Goal: Task Accomplishment & Management: Manage account settings

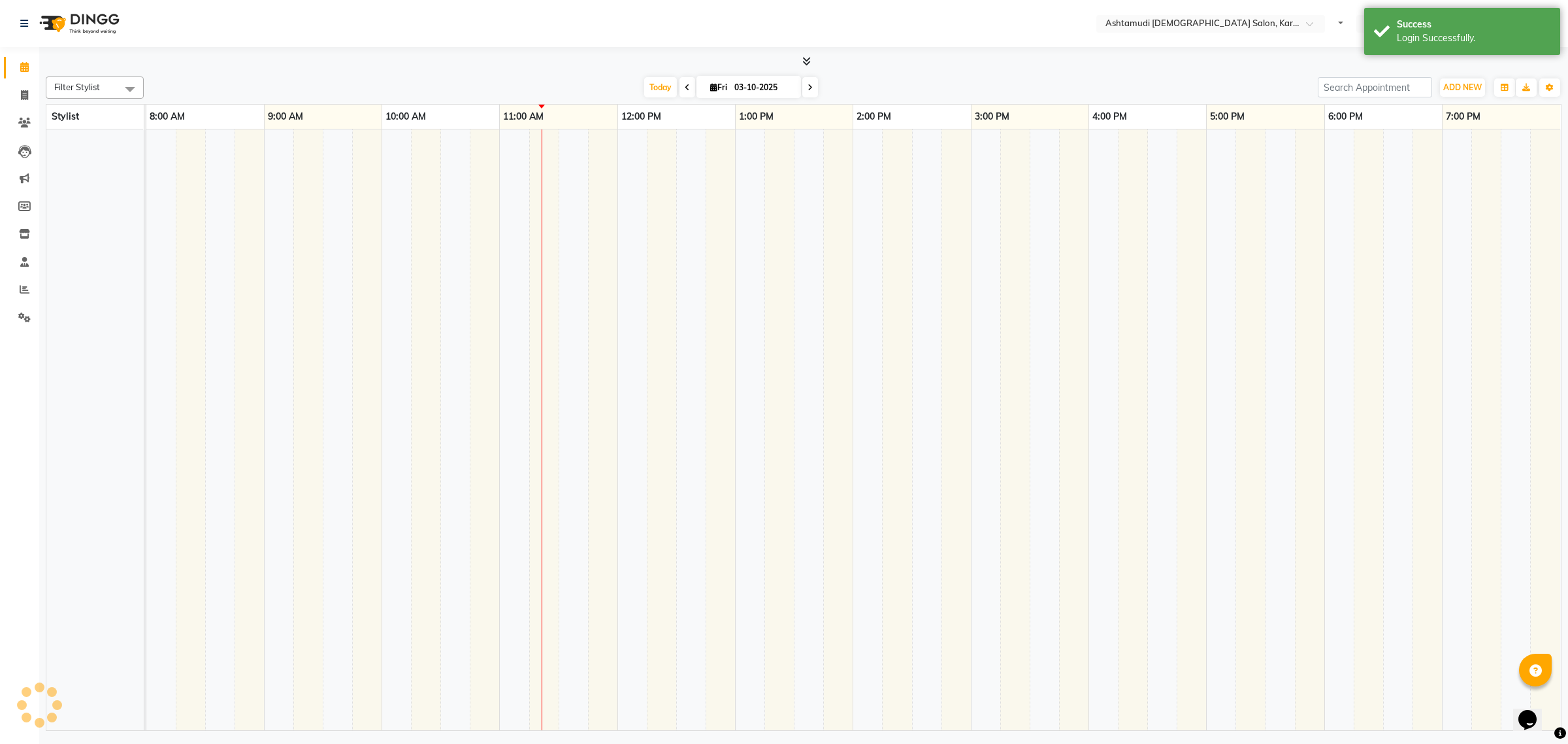
select select "en"
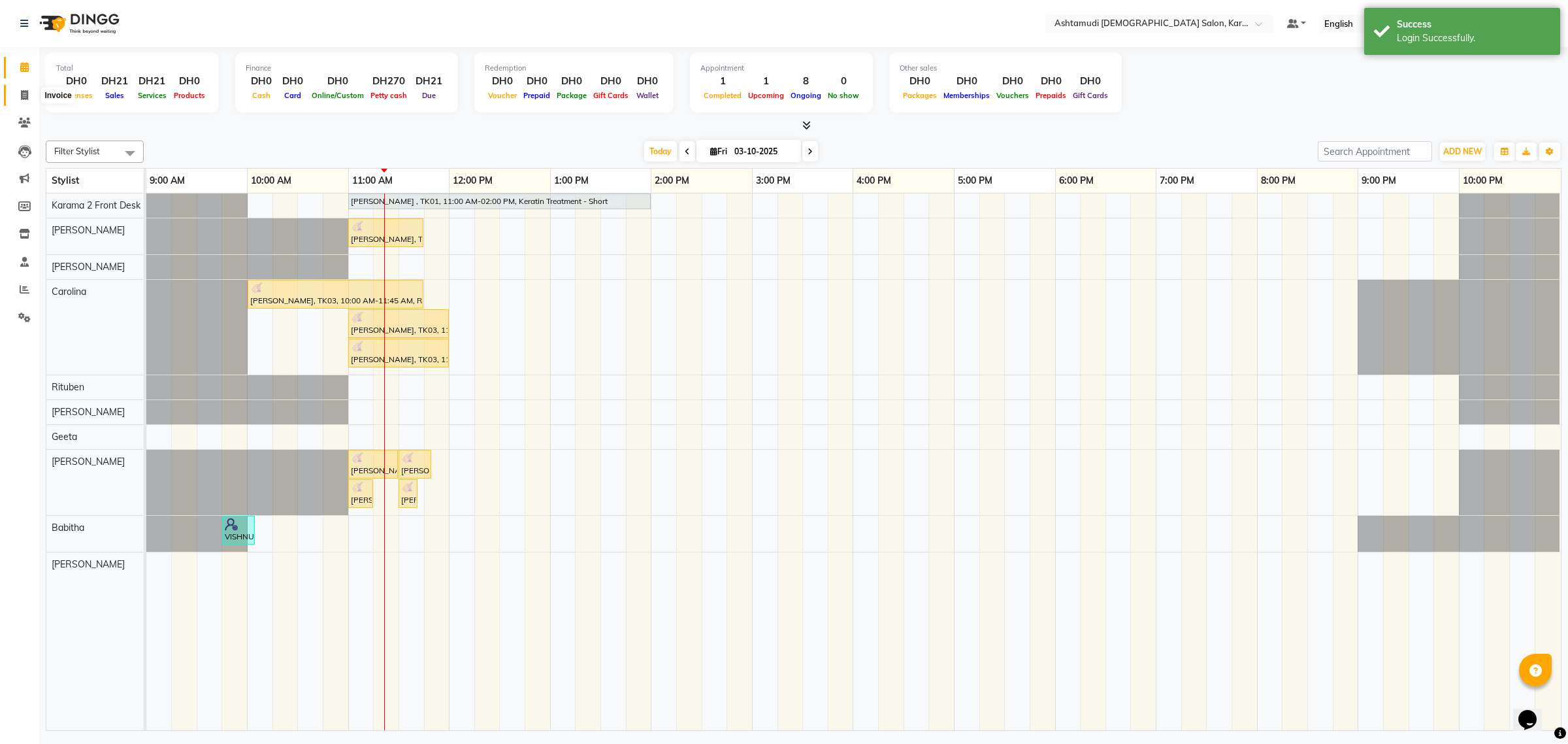
click at [14, 96] on span at bounding box center [24, 96] width 22 height 15
select select "service"
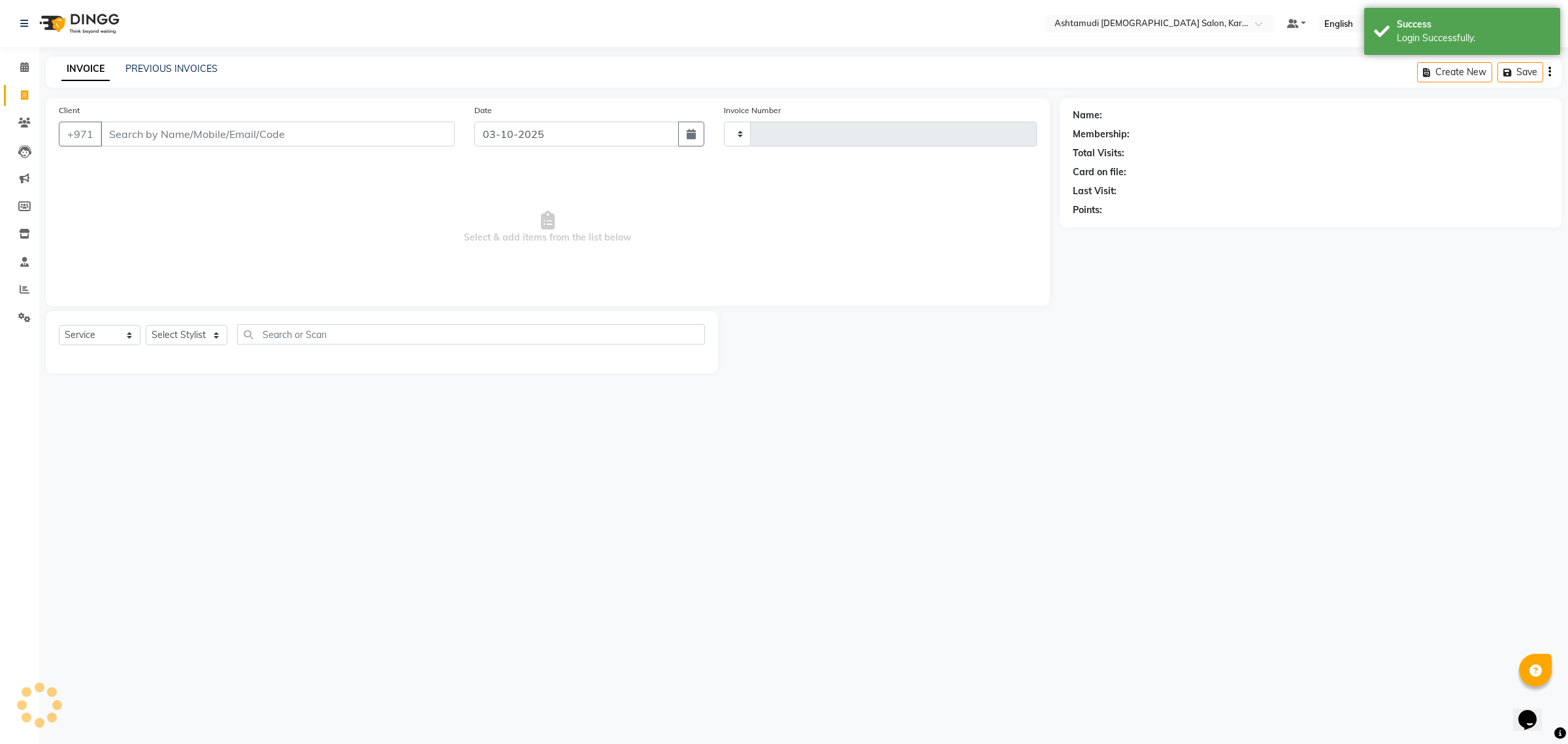
type input "2402"
select select "7424"
click at [193, 59] on div "INVOICE PREVIOUS INVOICES Create New Save" at bounding box center [803, 72] width 1516 height 30
click at [188, 66] on link "PREVIOUS INVOICES" at bounding box center [171, 68] width 92 height 12
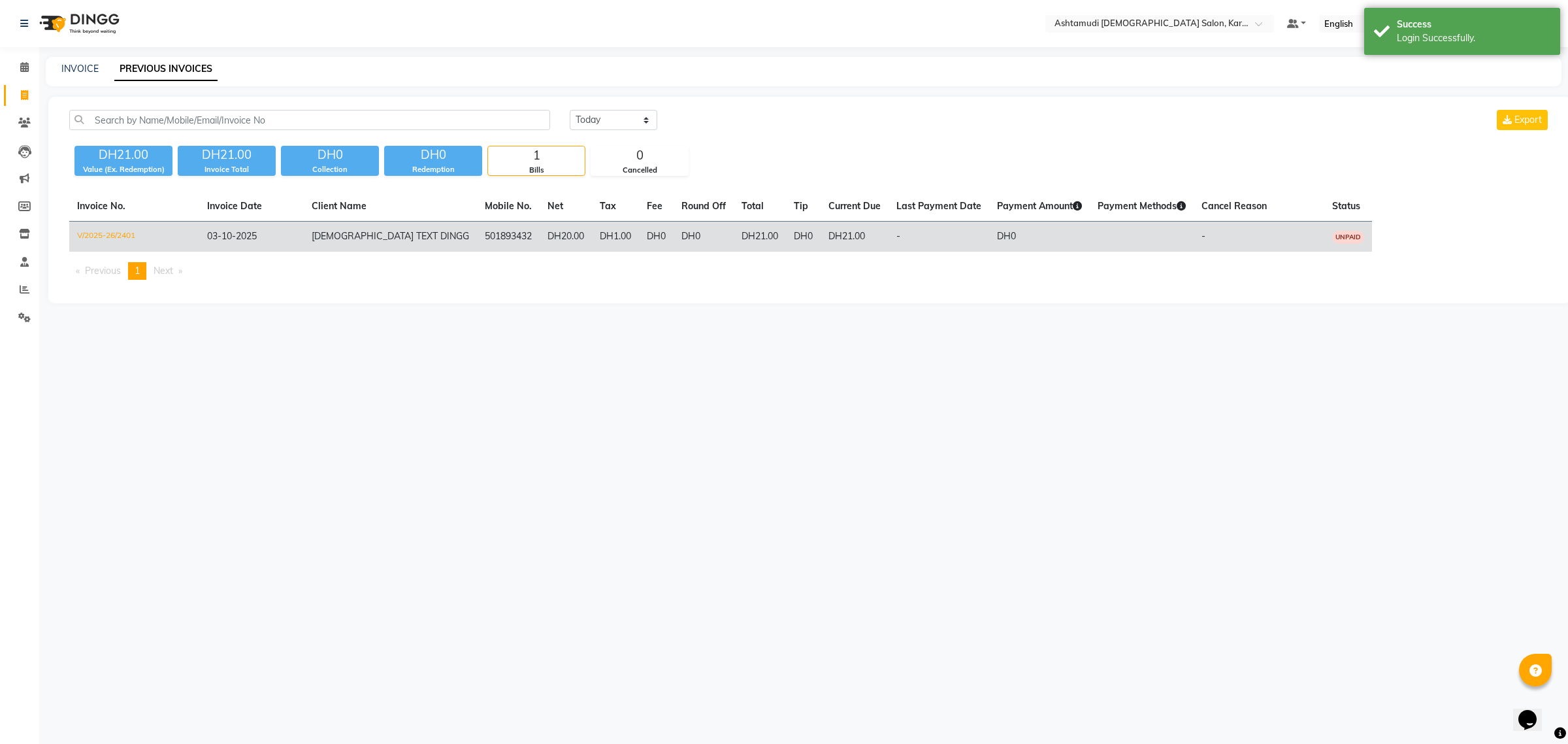
click at [138, 232] on td "V/2025-26/2401" at bounding box center [134, 237] width 130 height 30
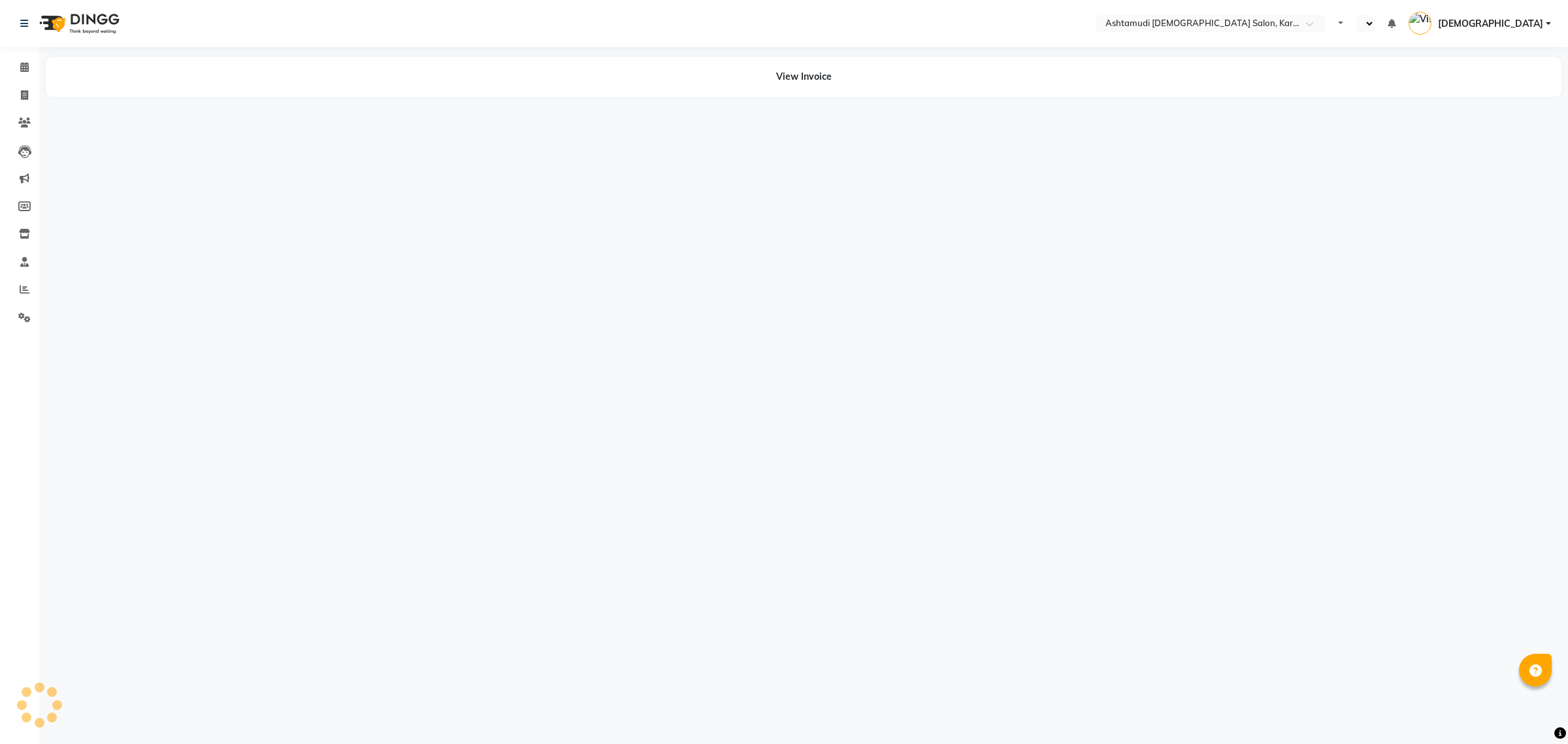
select select "en"
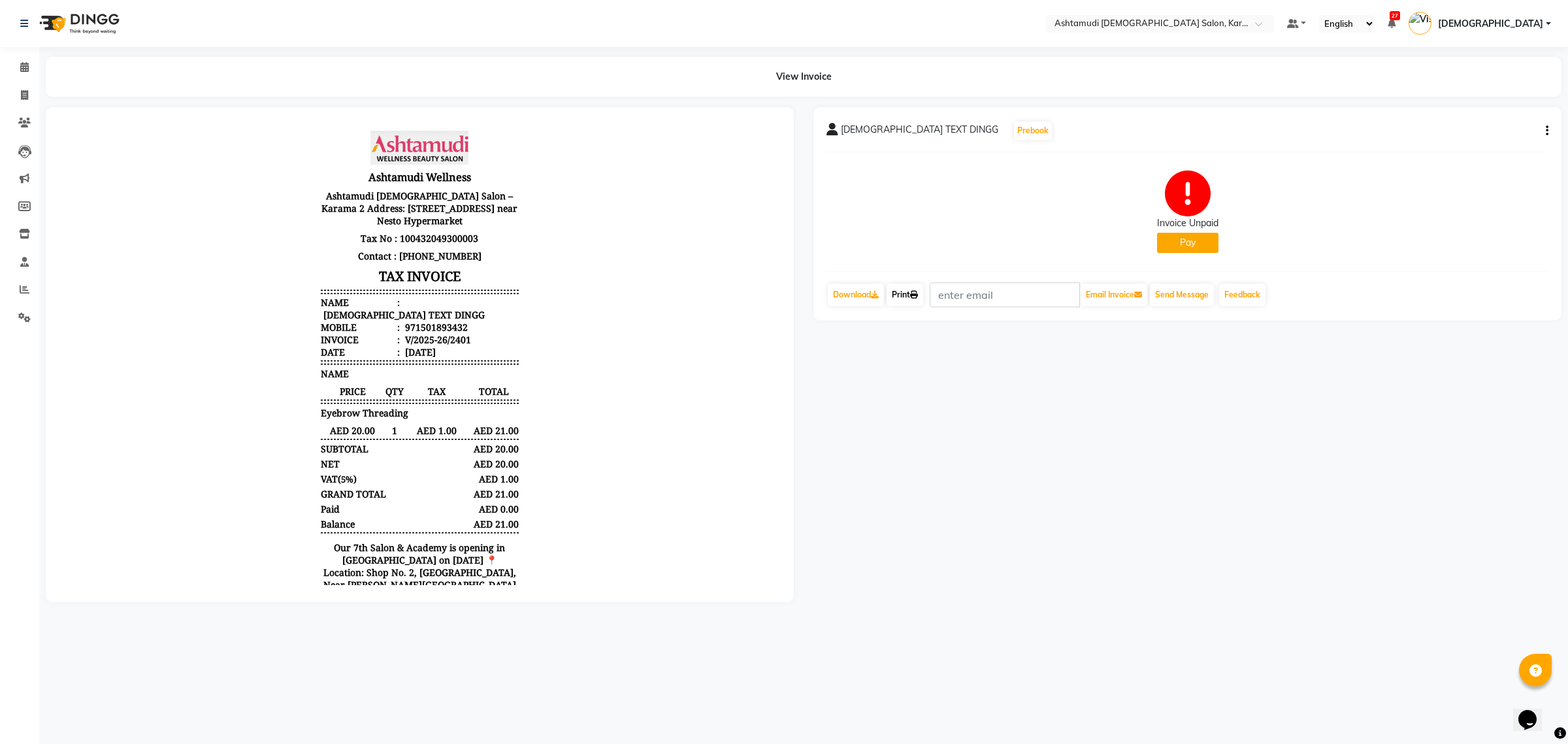
click at [904, 295] on link "Print" at bounding box center [905, 295] width 37 height 22
click at [905, 291] on link "Print" at bounding box center [905, 295] width 37 height 22
click at [909, 290] on link "Print" at bounding box center [905, 295] width 37 height 22
click at [1336, 10] on nav "Select Location × Ashtamudi [DEMOGRAPHIC_DATA] Salon, Karama 2 Default Panel My…" at bounding box center [784, 23] width 1568 height 47
drag, startPoint x: 511, startPoint y: 606, endPoint x: 508, endPoint y: 598, distance: 8.5
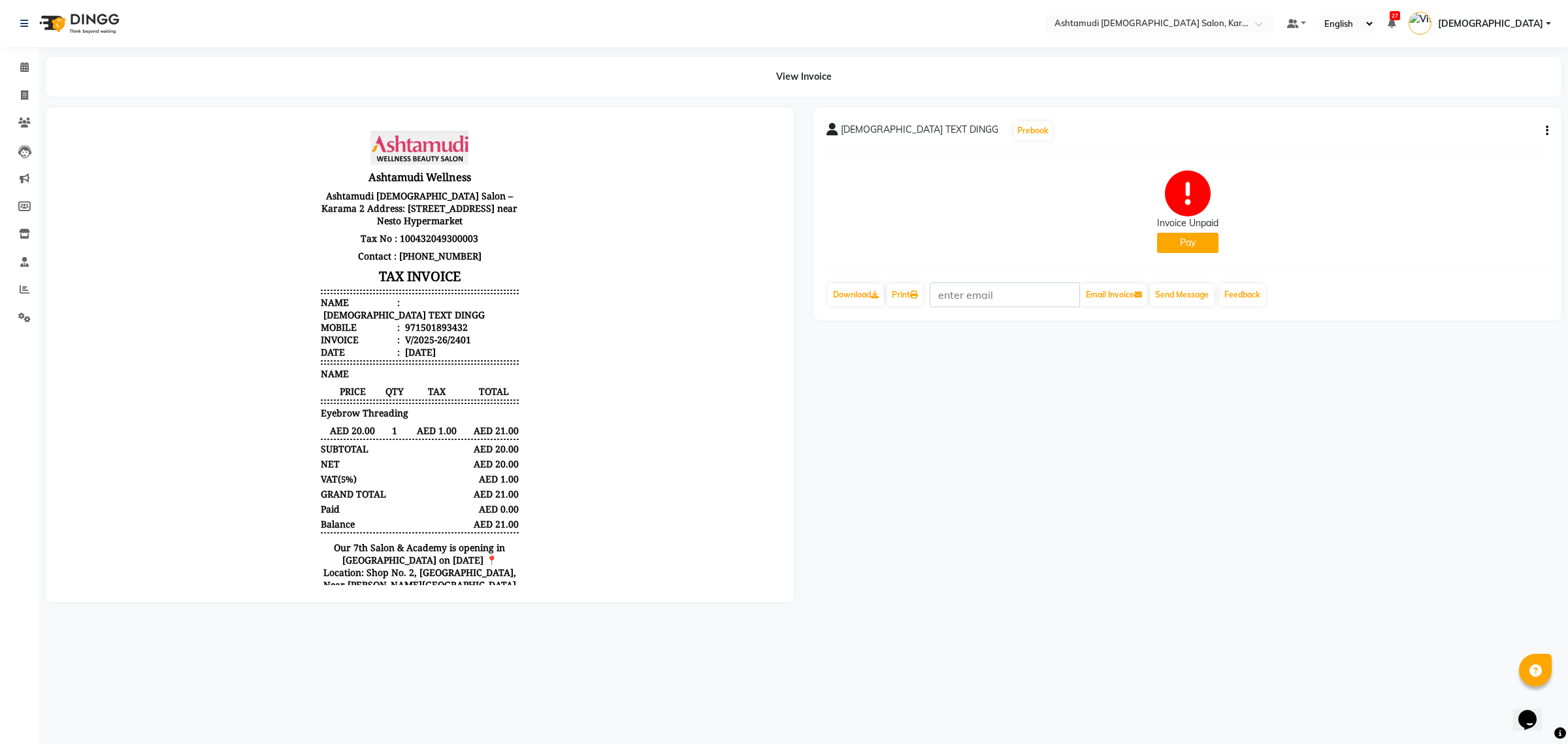
click at [510, 602] on div at bounding box center [420, 355] width 748 height 494
click at [508, 600] on div at bounding box center [420, 355] width 748 height 494
drag, startPoint x: 570, startPoint y: 705, endPoint x: 425, endPoint y: 554, distance: 209.3
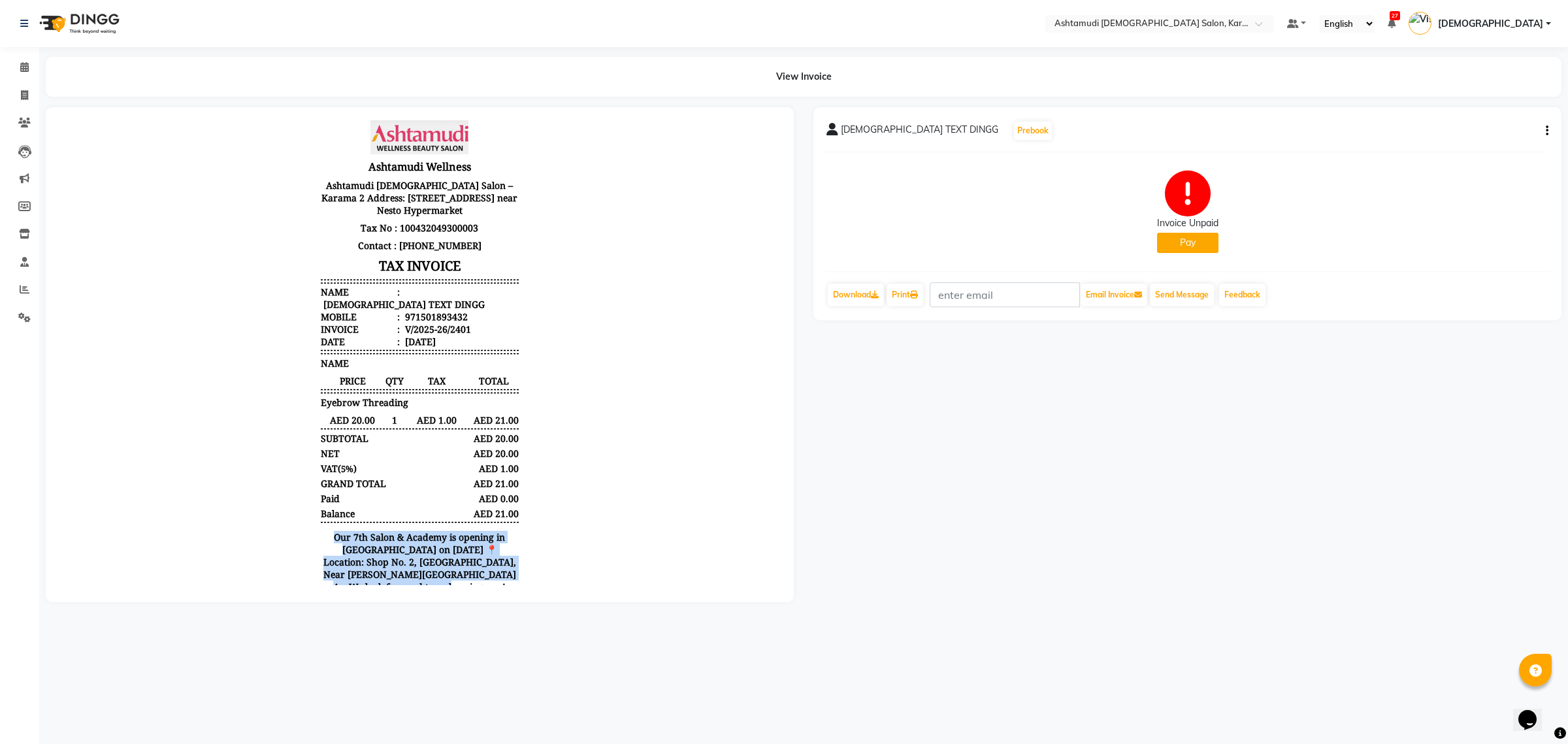
drag, startPoint x: 307, startPoint y: 531, endPoint x: 522, endPoint y: 564, distance: 217.5
click at [522, 563] on body "Ashtamudi Wellness Ashtamudi [DEMOGRAPHIC_DATA] Salon –Karama 2 Address: [STREE…" at bounding box center [420, 360] width 712 height 491
copy p "Our 7th Salon & Academy is opening in [GEOGRAPHIC_DATA] on [DATE] 📍 Location: S…"
click at [1221, 13] on nav "Select Location × Ashtamudi [DEMOGRAPHIC_DATA] Salon, Karama 2 Default Panel My…" at bounding box center [784, 23] width 1568 height 47
click at [1226, 41] on nav "Select Location × Ashtamudi [DEMOGRAPHIC_DATA] Salon, Karama 2 Default Panel My…" at bounding box center [784, 23] width 1568 height 47
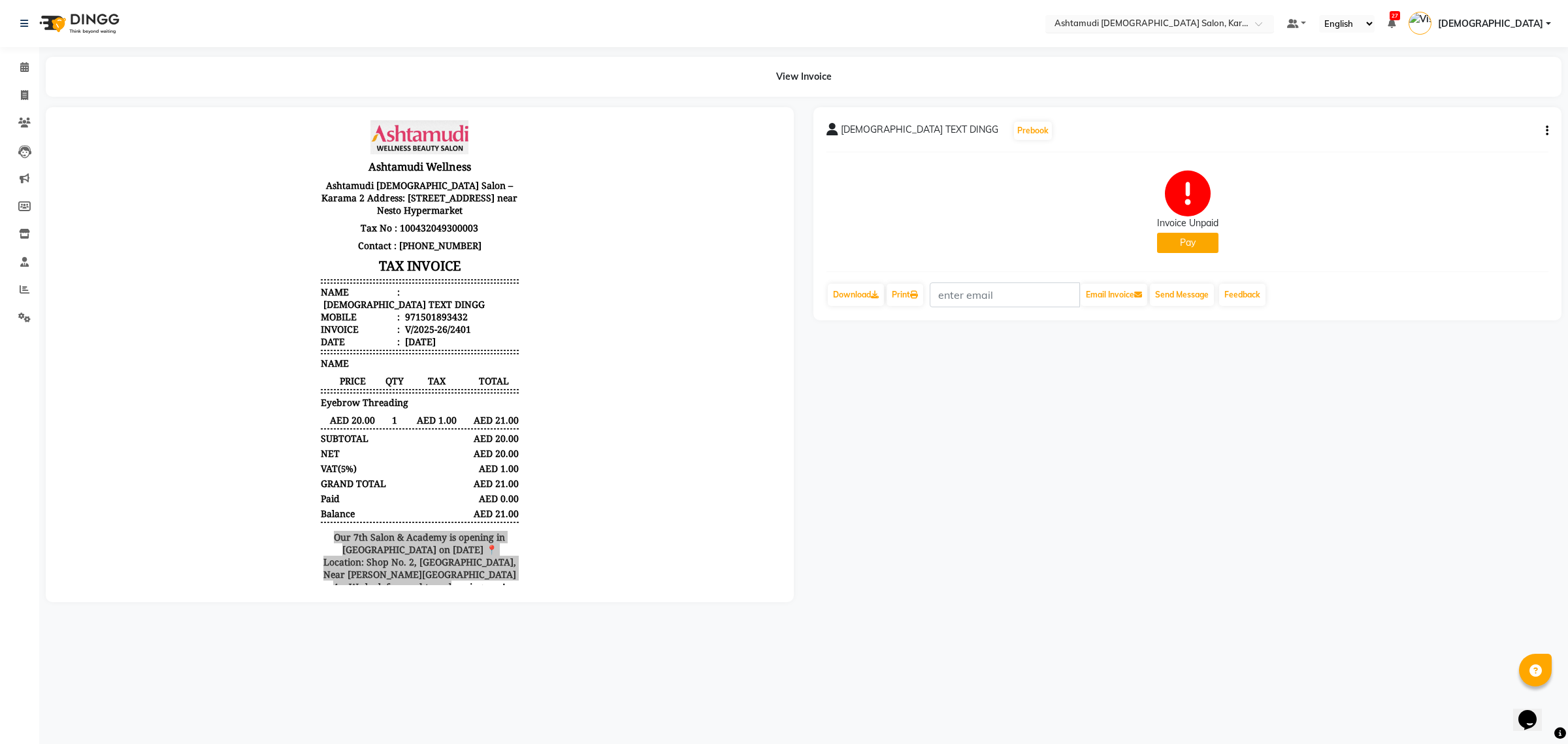
click at [1224, 20] on input "text" at bounding box center [1147, 25] width 189 height 13
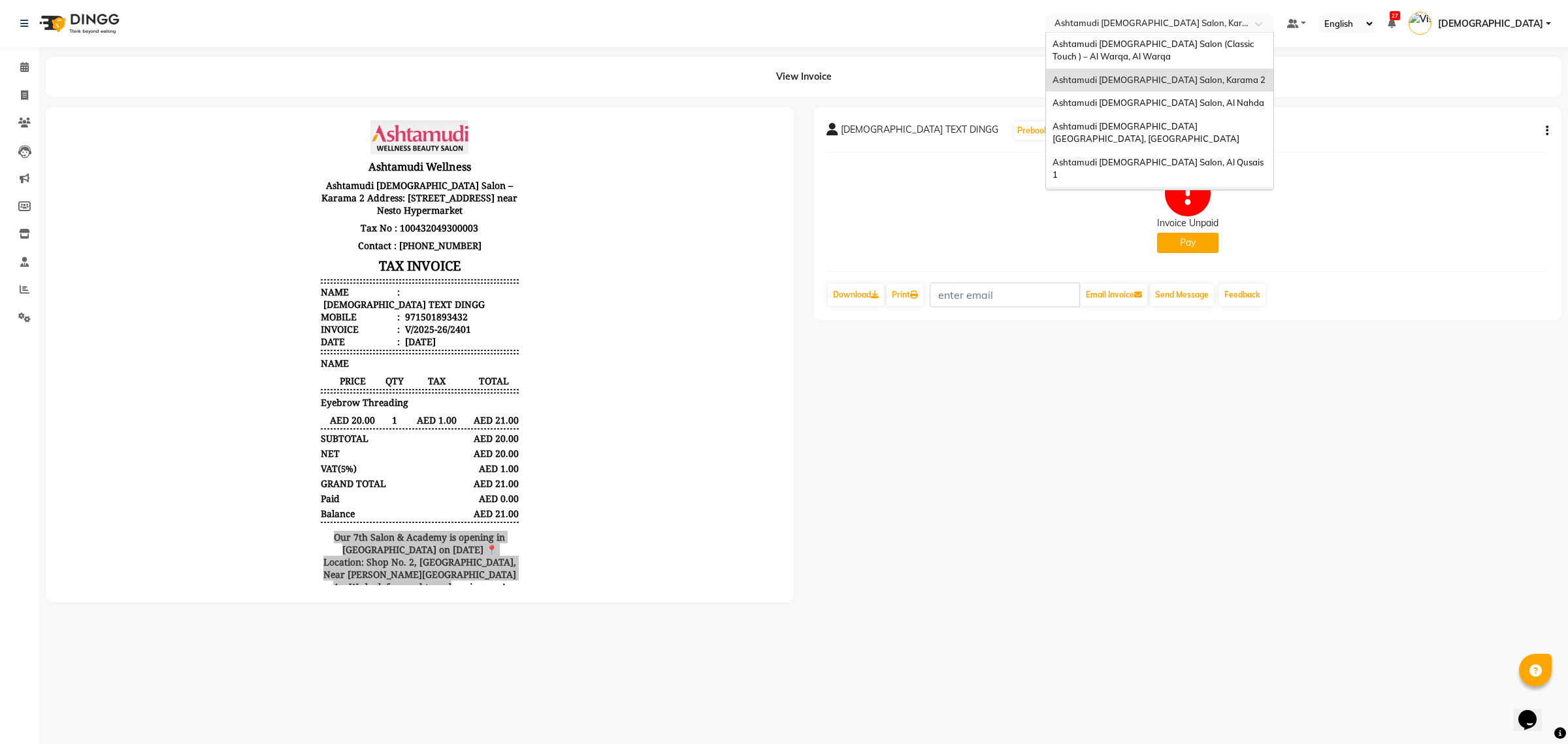
click at [1241, 193] on span "Ashtamudi [DEMOGRAPHIC_DATA] Salon - Al Karama, [GEOGRAPHIC_DATA] -[GEOGRAPHIC_…" at bounding box center [1147, 210] width 189 height 36
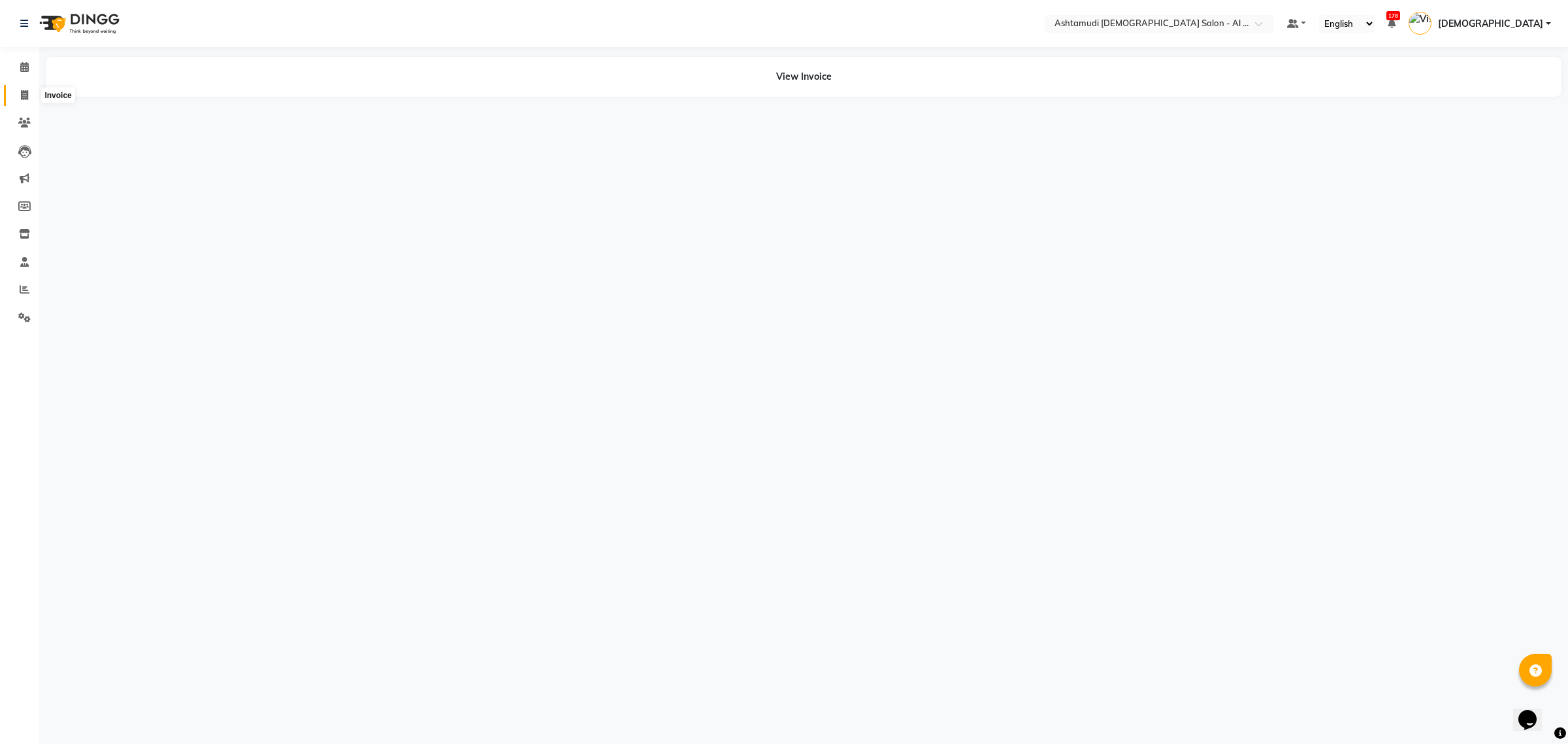
click at [22, 97] on icon at bounding box center [24, 95] width 7 height 10
select select "service"
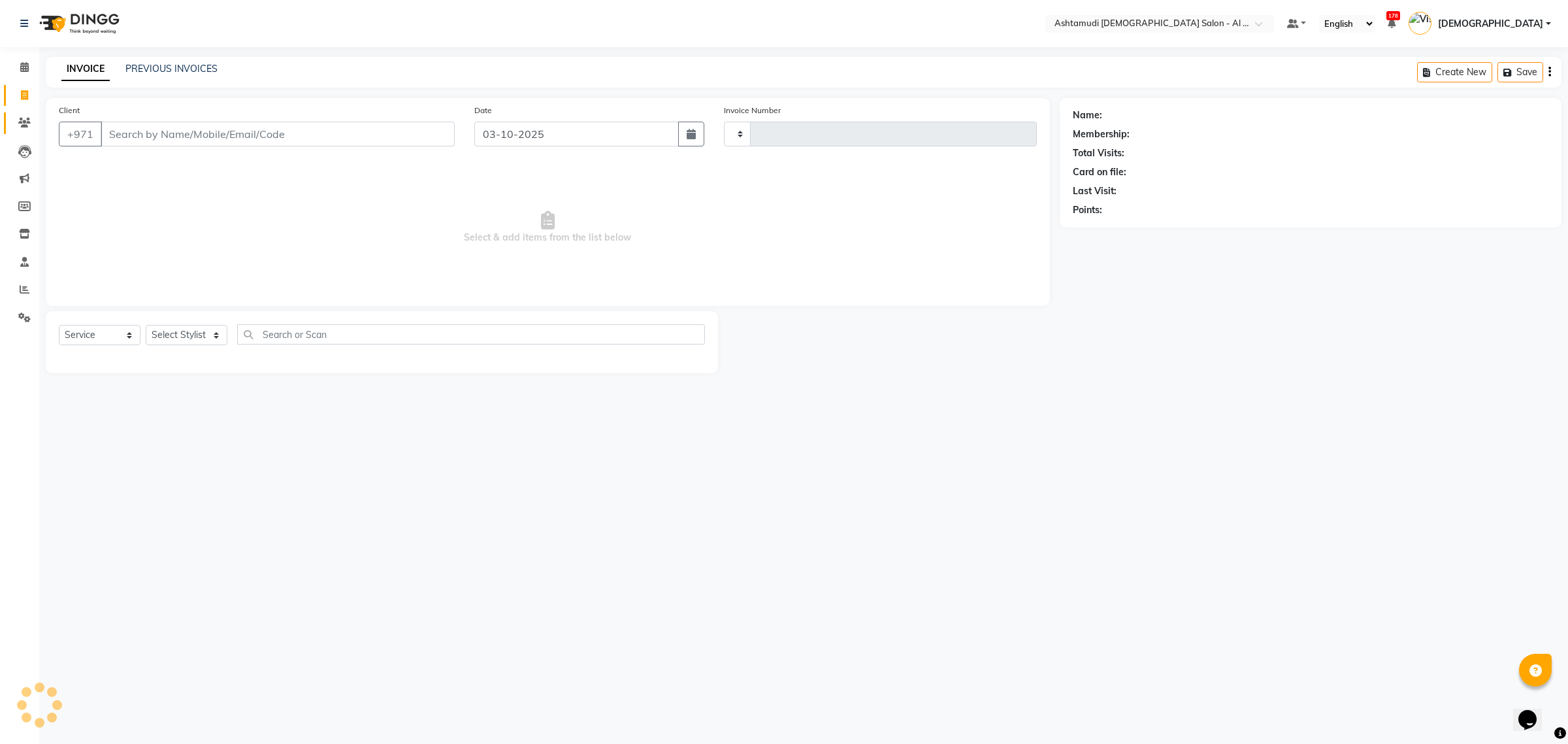
type input "4586"
select select "6647"
click at [21, 315] on icon at bounding box center [24, 317] width 12 height 10
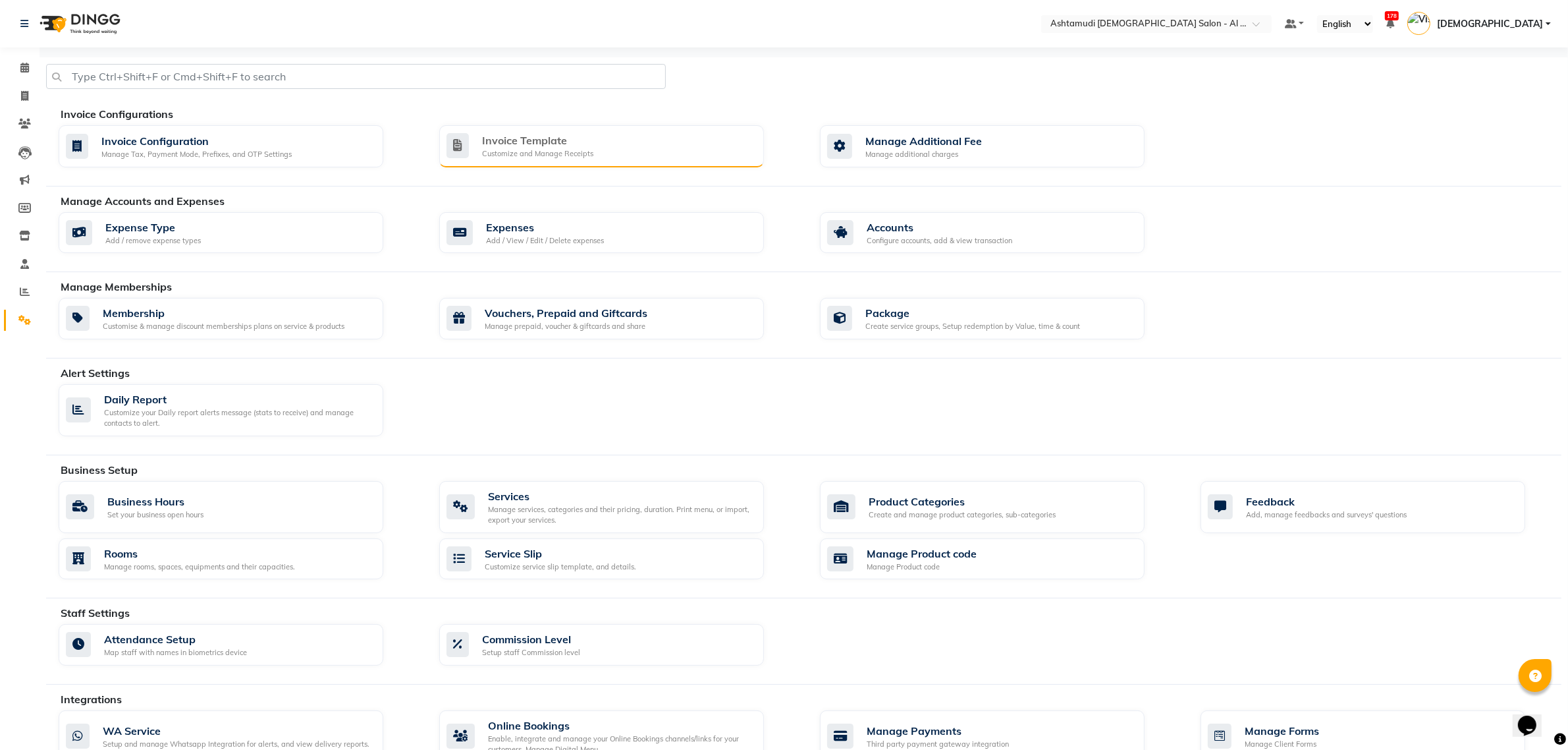
click at [537, 151] on div "Customize and Manage Receipts" at bounding box center [538, 154] width 112 height 11
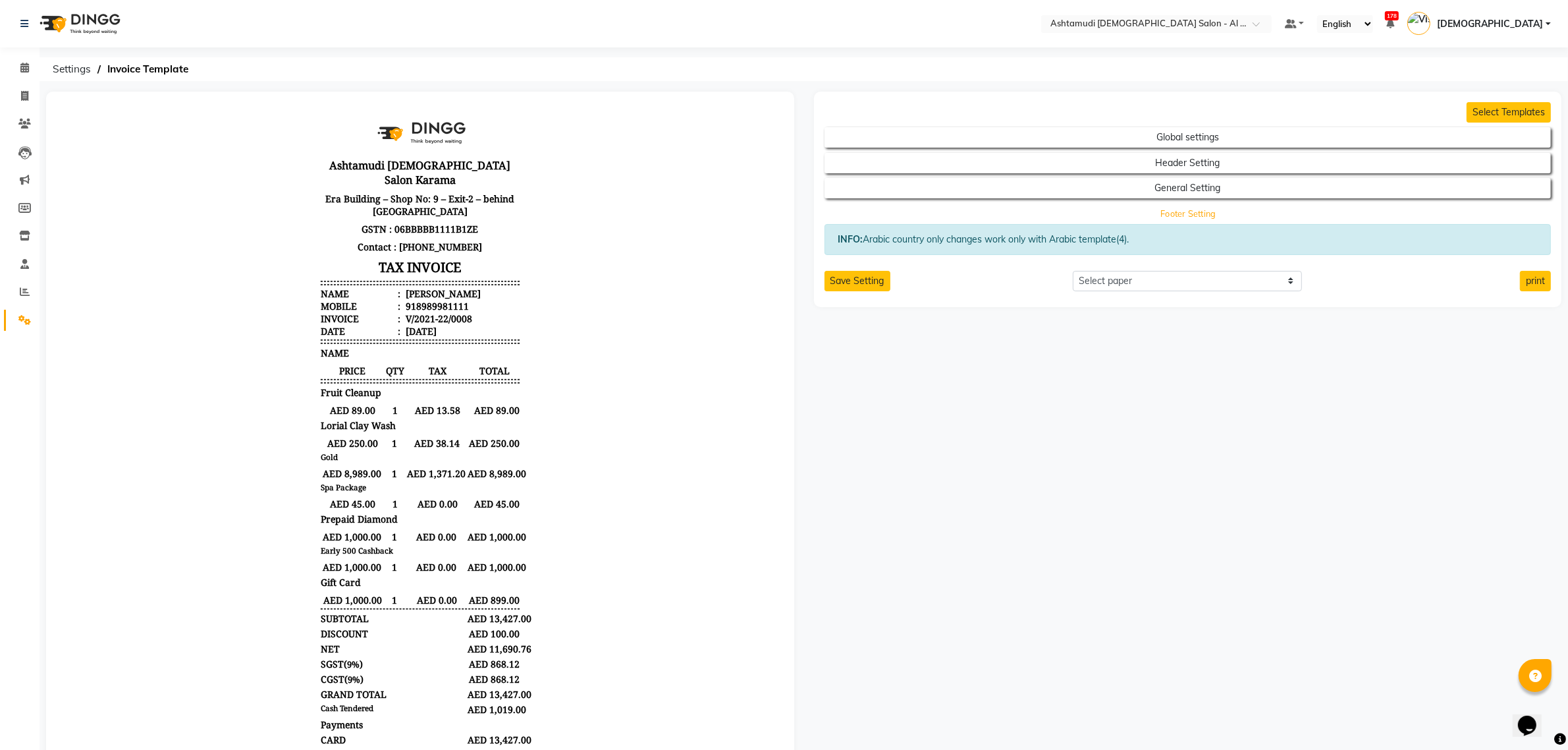
click at [1194, 218] on button "Footer Setting" at bounding box center [1187, 213] width 654 height 19
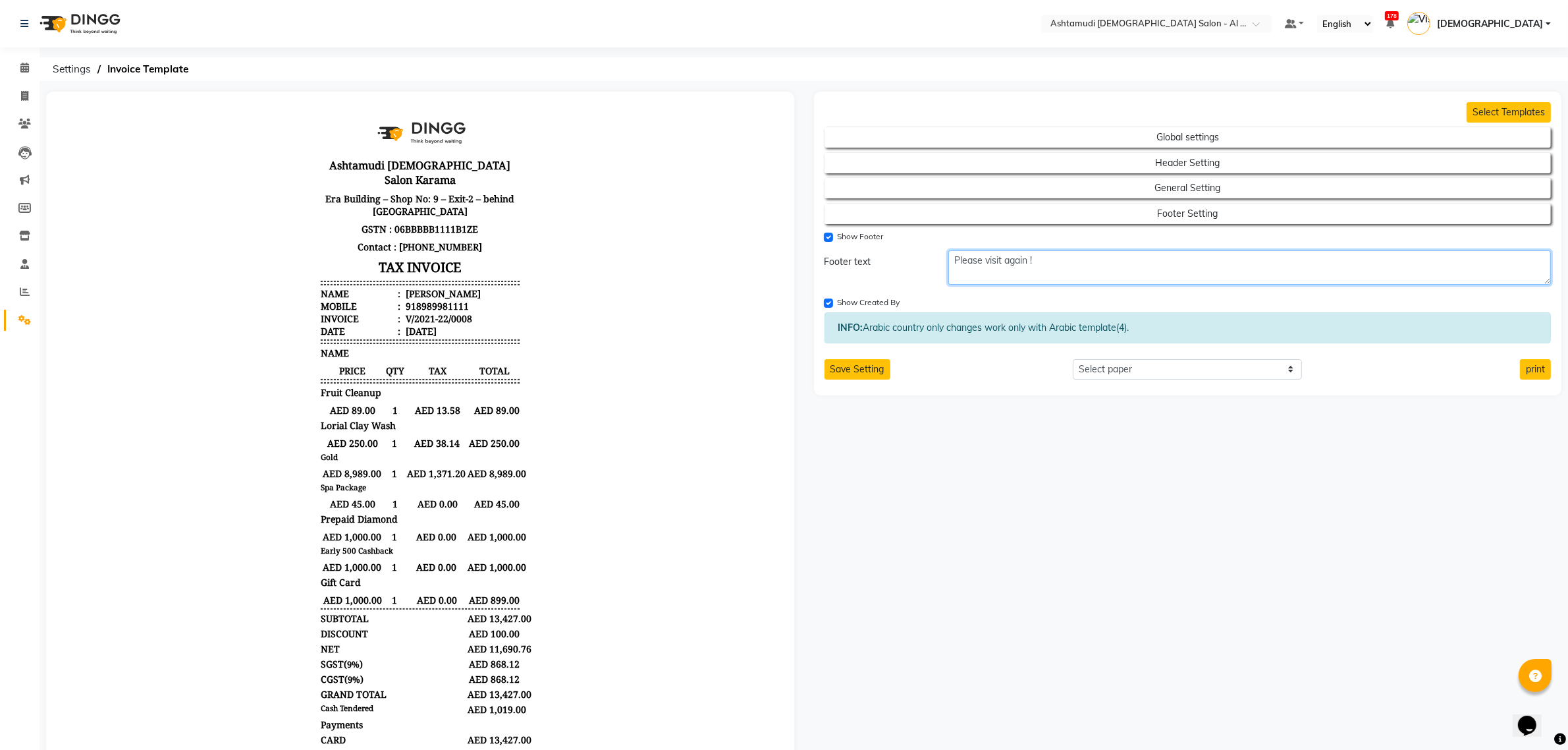
drag, startPoint x: 1054, startPoint y: 274, endPoint x: 934, endPoint y: 278, distance: 120.1
click at [934, 278] on div "Footer text Please visit again !" at bounding box center [1187, 267] width 746 height 34
paste textarea "Our 7th Salon & Academy is opening in BUR DUBAI on 13 Oct 2025 📍 Location: Shop…"
drag, startPoint x: 1387, startPoint y: 271, endPoint x: 1375, endPoint y: 256, distance: 19.2
click at [1375, 256] on textarea "Our 7th Salon & Academy is opening in BUR DUBAI on 13 Oct 2025 📍 Location: Shop…" at bounding box center [1249, 267] width 602 height 34
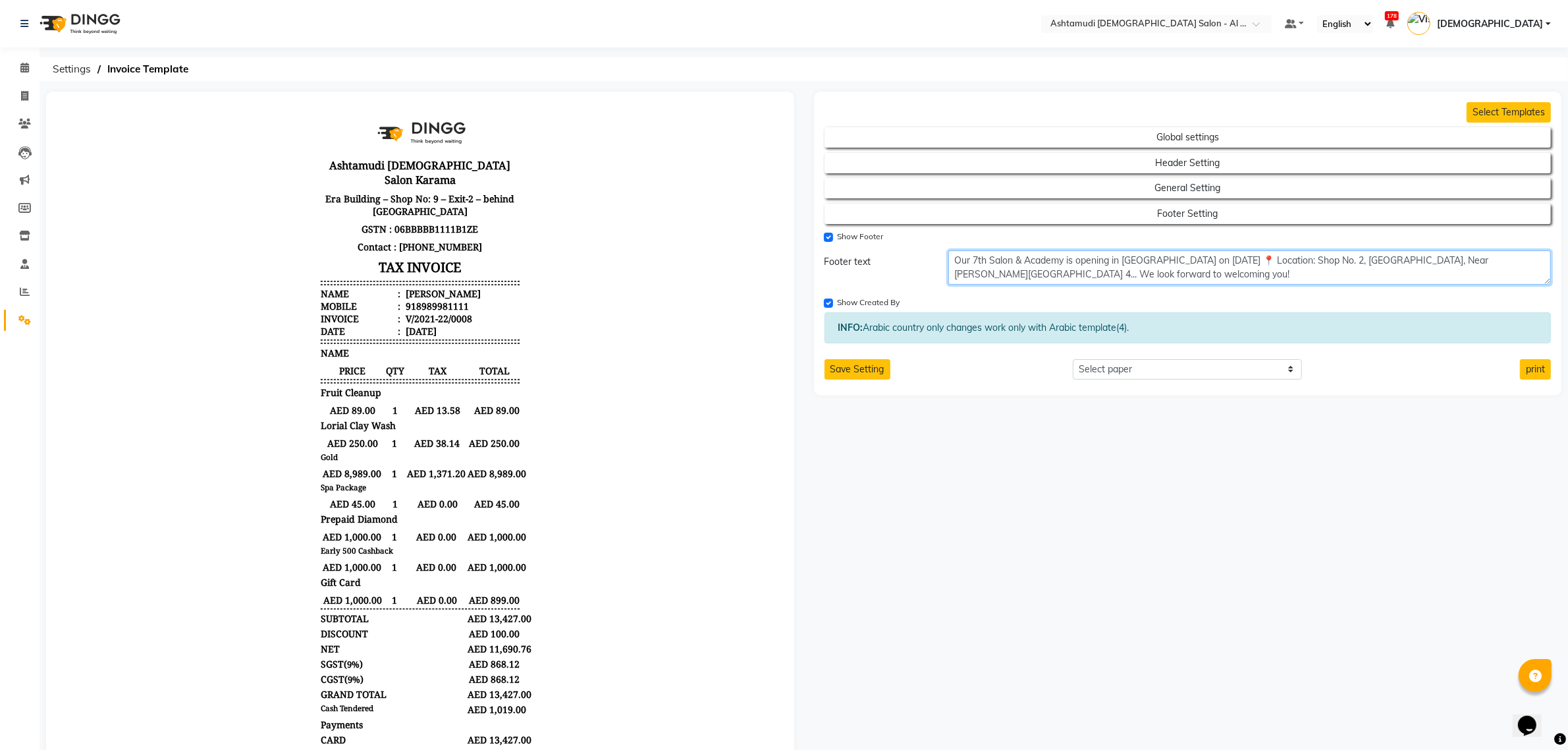
drag, startPoint x: 1374, startPoint y: 284, endPoint x: 1380, endPoint y: 264, distance: 20.9
type textarea "Our 7th Salon & Academy is opening in BUR DUBAI on 13 Oct 2025 📍 Location: Shop…"
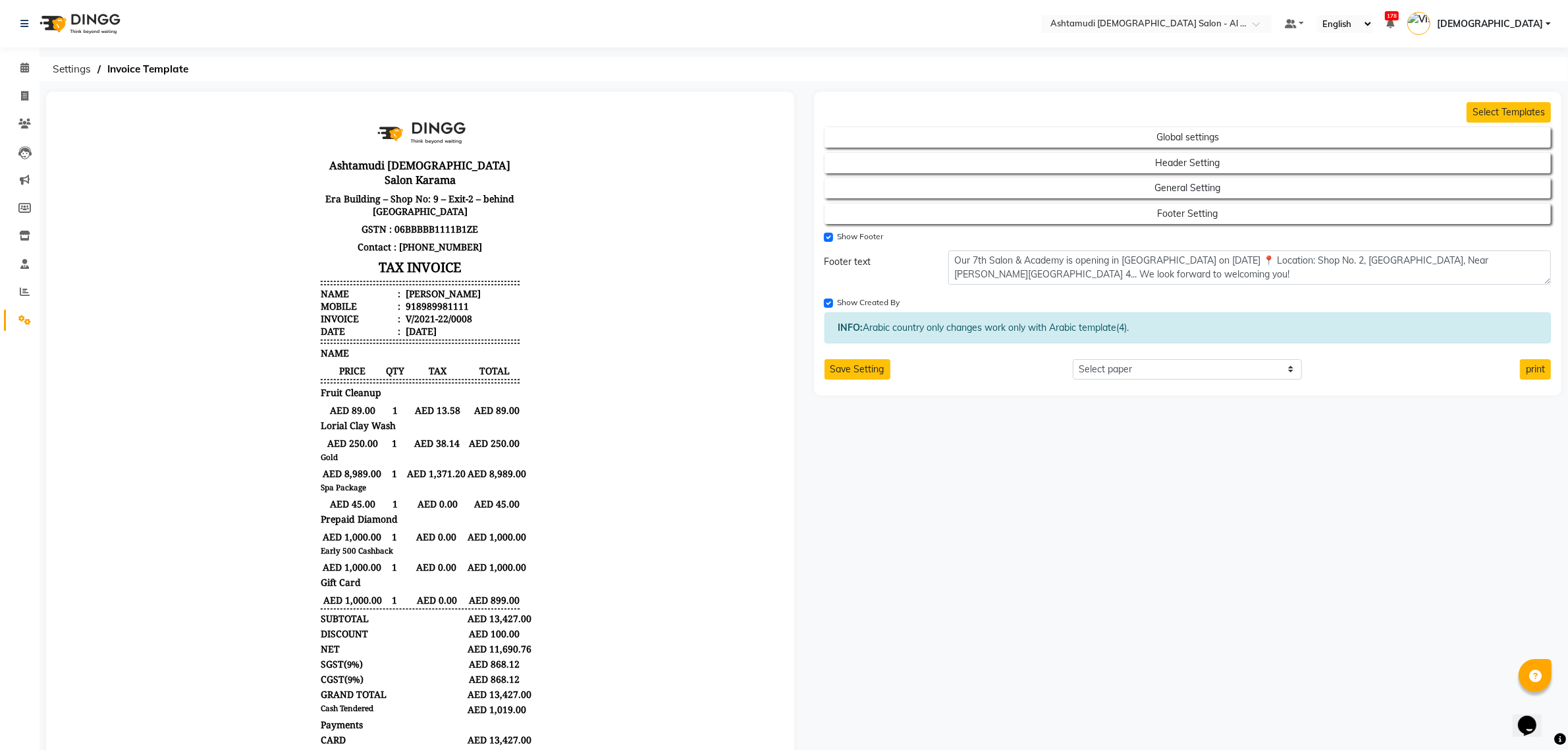
click at [830, 314] on div "INFO: Arabic country only changes work only with Arabic template(4)." at bounding box center [1187, 328] width 727 height 31
click at [830, 307] on input "Show Created By" at bounding box center [828, 303] width 9 height 9
checkbox input "false"
click at [1537, 370] on button "print" at bounding box center [1535, 369] width 31 height 20
click at [1114, 371] on select "Select paper A4 A5 A6 A7 Thermal Custom" at bounding box center [1186, 369] width 229 height 20
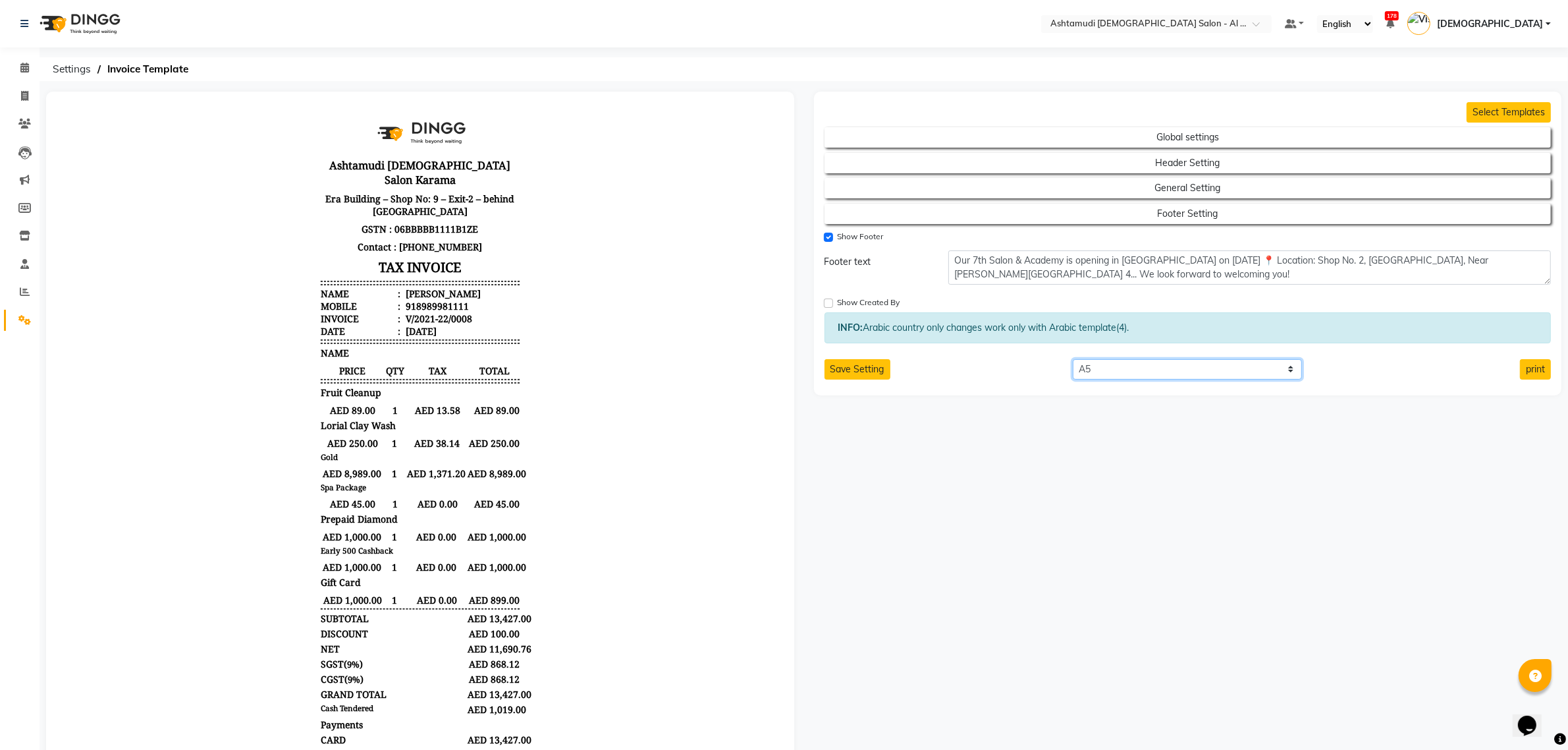
click at [1072, 361] on select "Select paper A4 A5 A6 A7 Thermal Custom" at bounding box center [1186, 369] width 229 height 20
click at [873, 369] on button "Save Setting" at bounding box center [856, 369] width 66 height 20
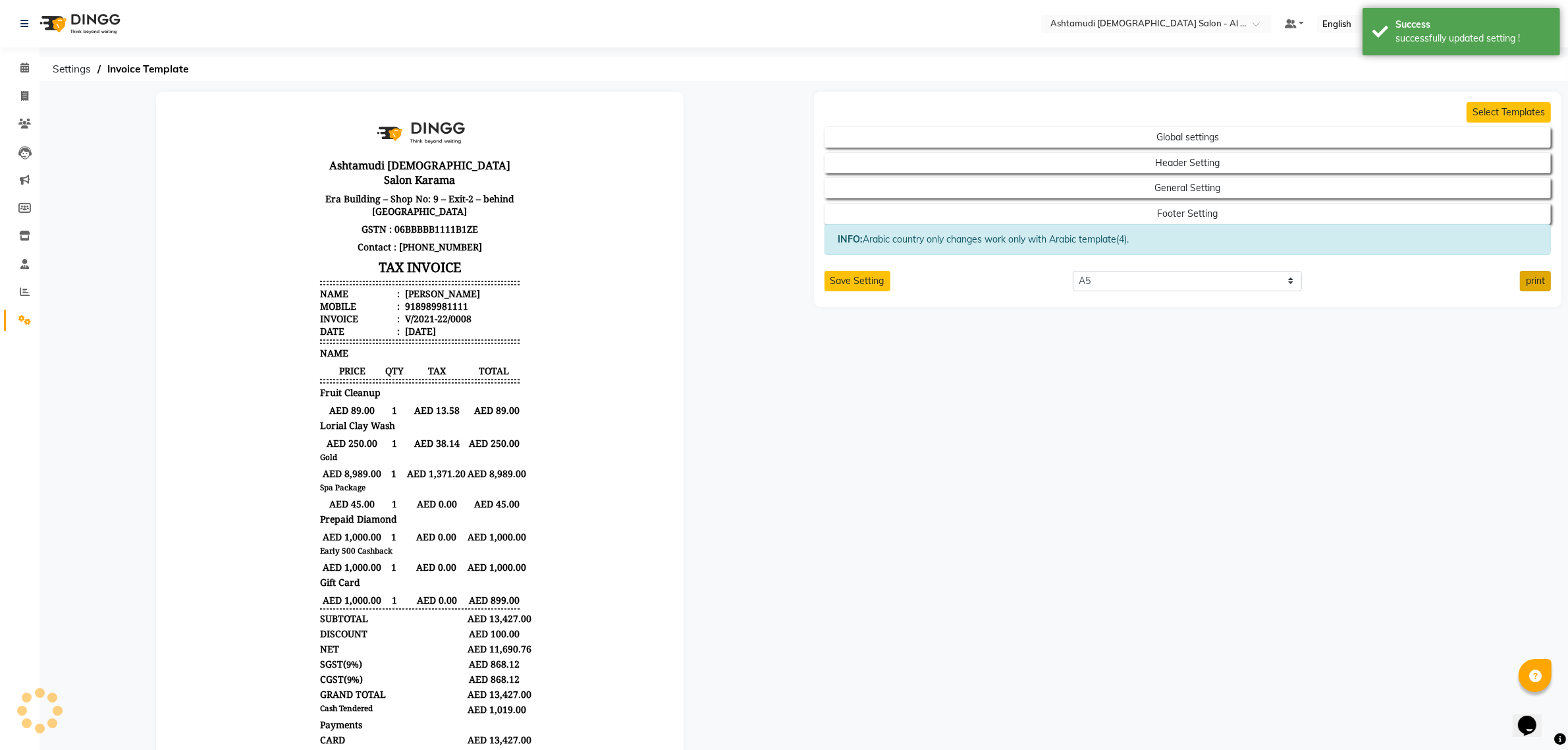
click at [1541, 282] on button "print" at bounding box center [1535, 281] width 31 height 20
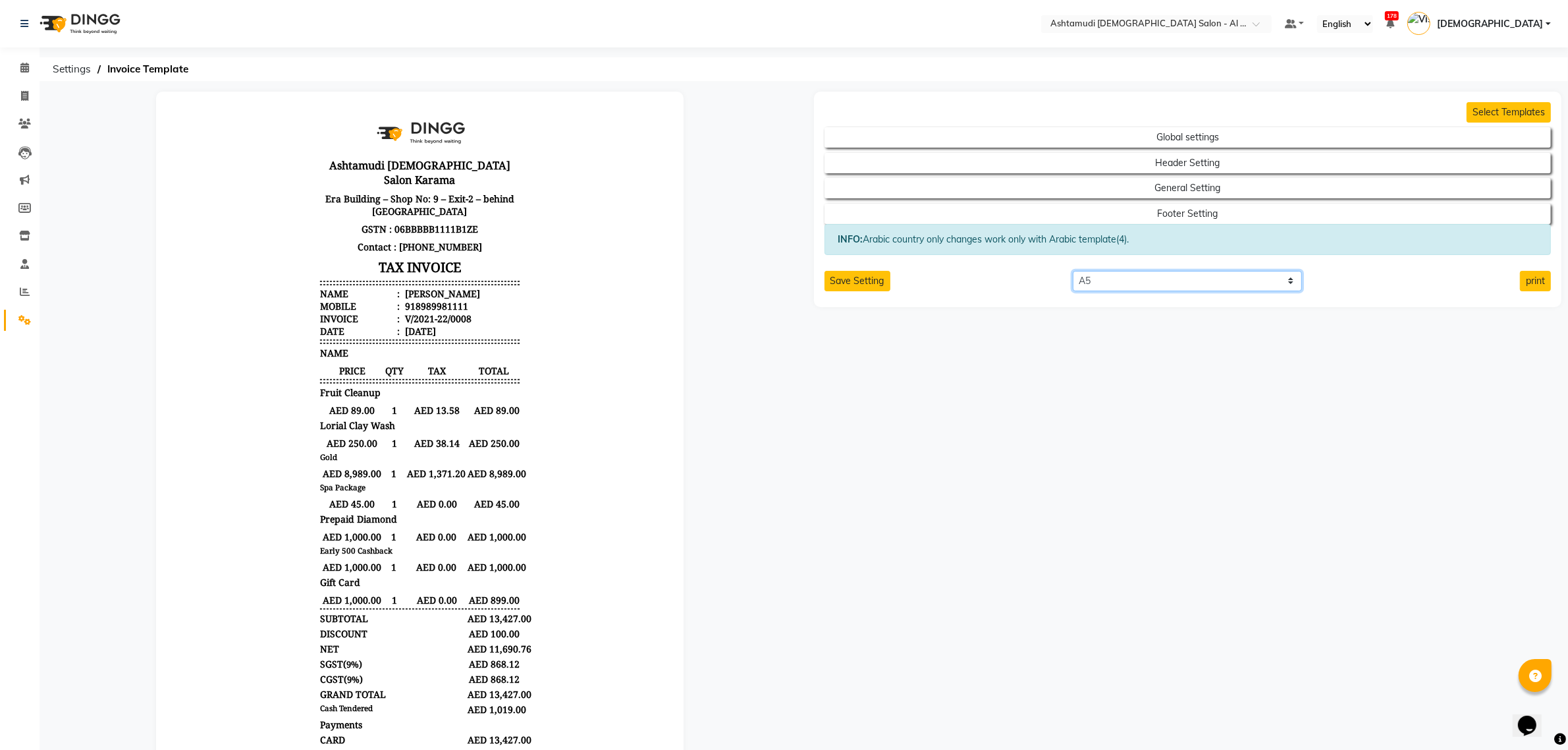
click at [1118, 278] on select "Select paper A4 A5 A6 A7 Thermal Custom" at bounding box center [1186, 281] width 229 height 20
click at [1072, 272] on select "Select paper A4 A5 A6 A7 Thermal Custom" at bounding box center [1186, 281] width 229 height 20
click at [1133, 291] on div "Select paper A4 A5 A6 A7 Thermal Custom" at bounding box center [1187, 281] width 249 height 20
click at [1136, 282] on select "Select paper A4 A5 A6 A7 Thermal Custom" at bounding box center [1186, 281] width 229 height 20
click at [1072, 272] on select "Select paper A4 A5 A6 A7 Thermal Custom" at bounding box center [1186, 281] width 229 height 20
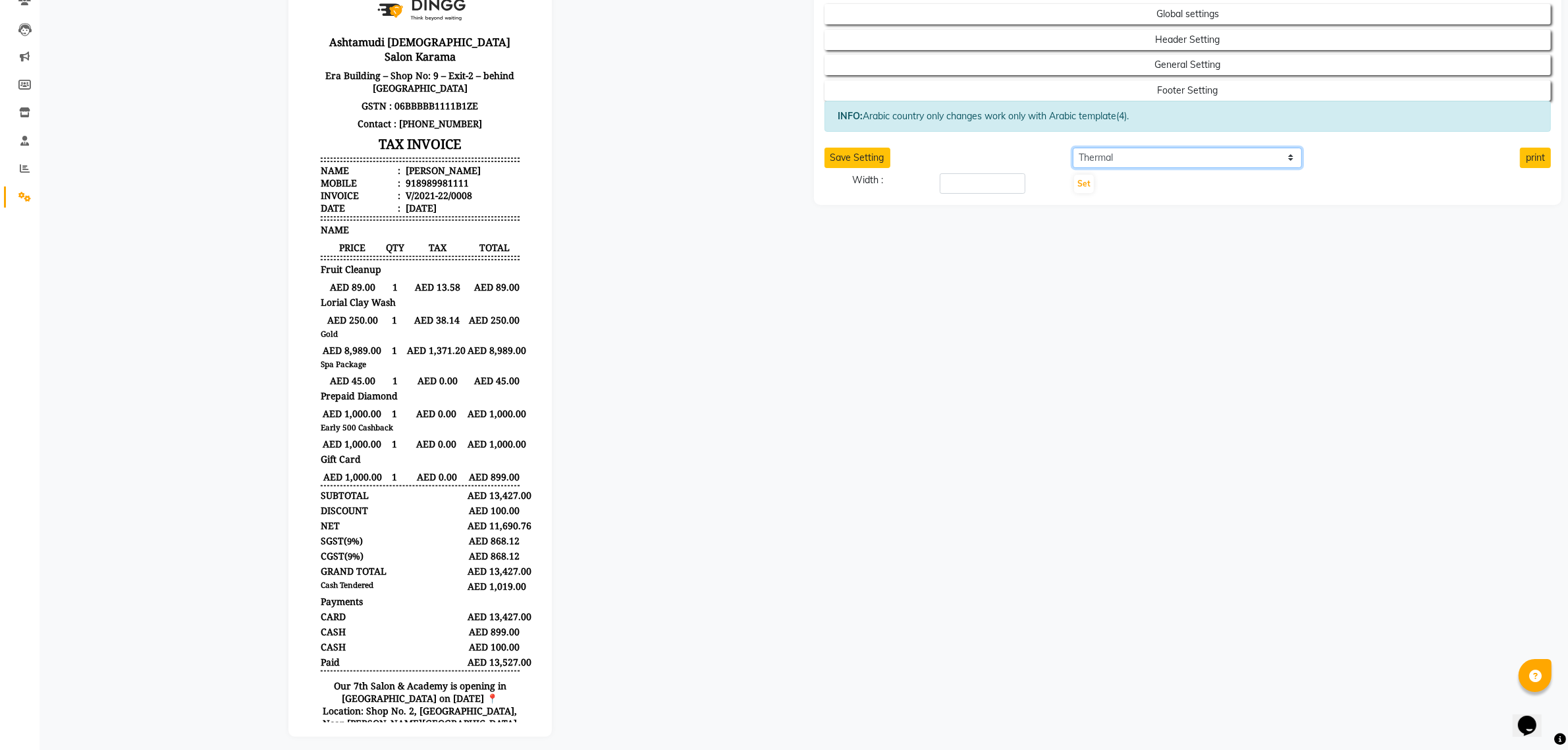
scroll to position [142, 0]
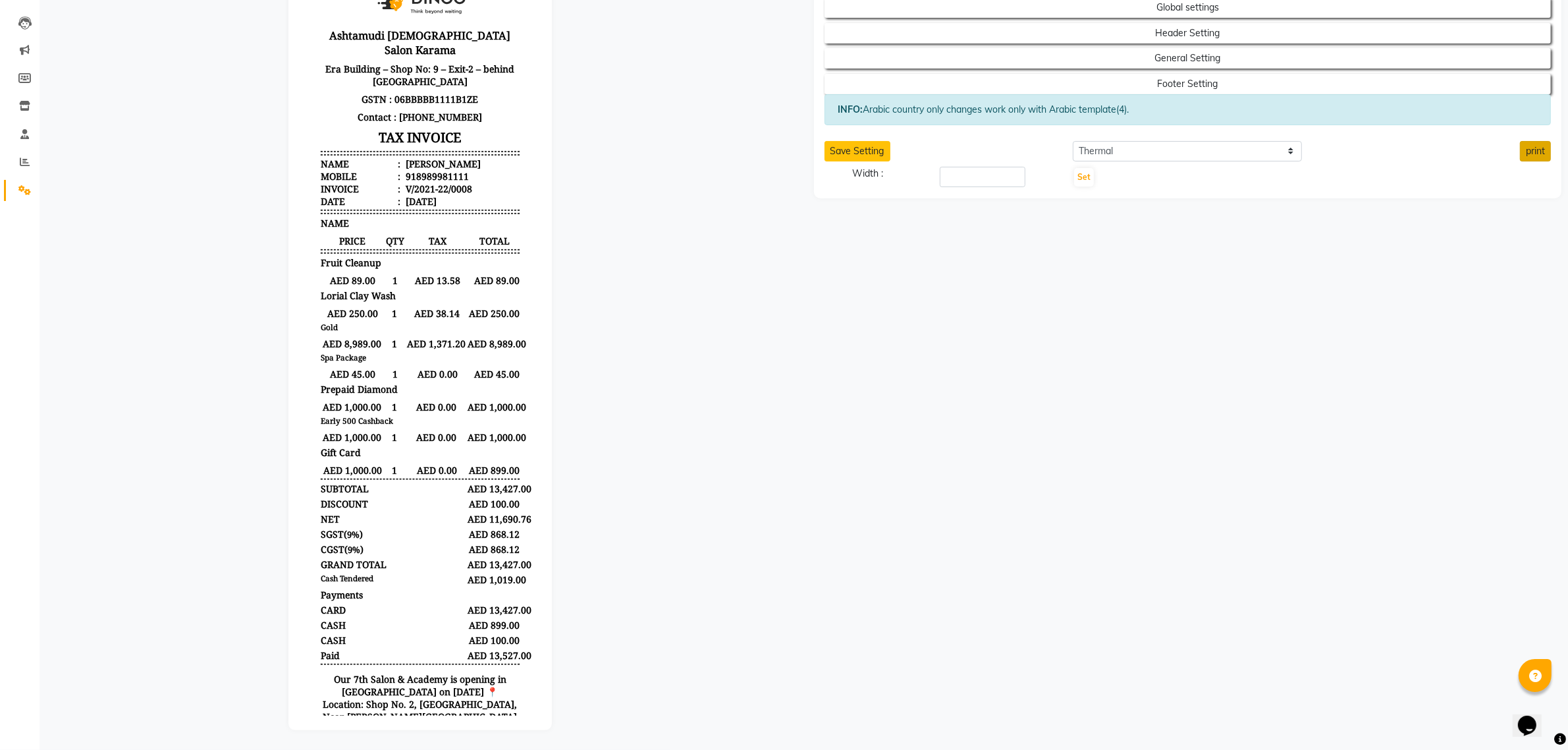
click at [1531, 151] on button "print" at bounding box center [1535, 150] width 31 height 20
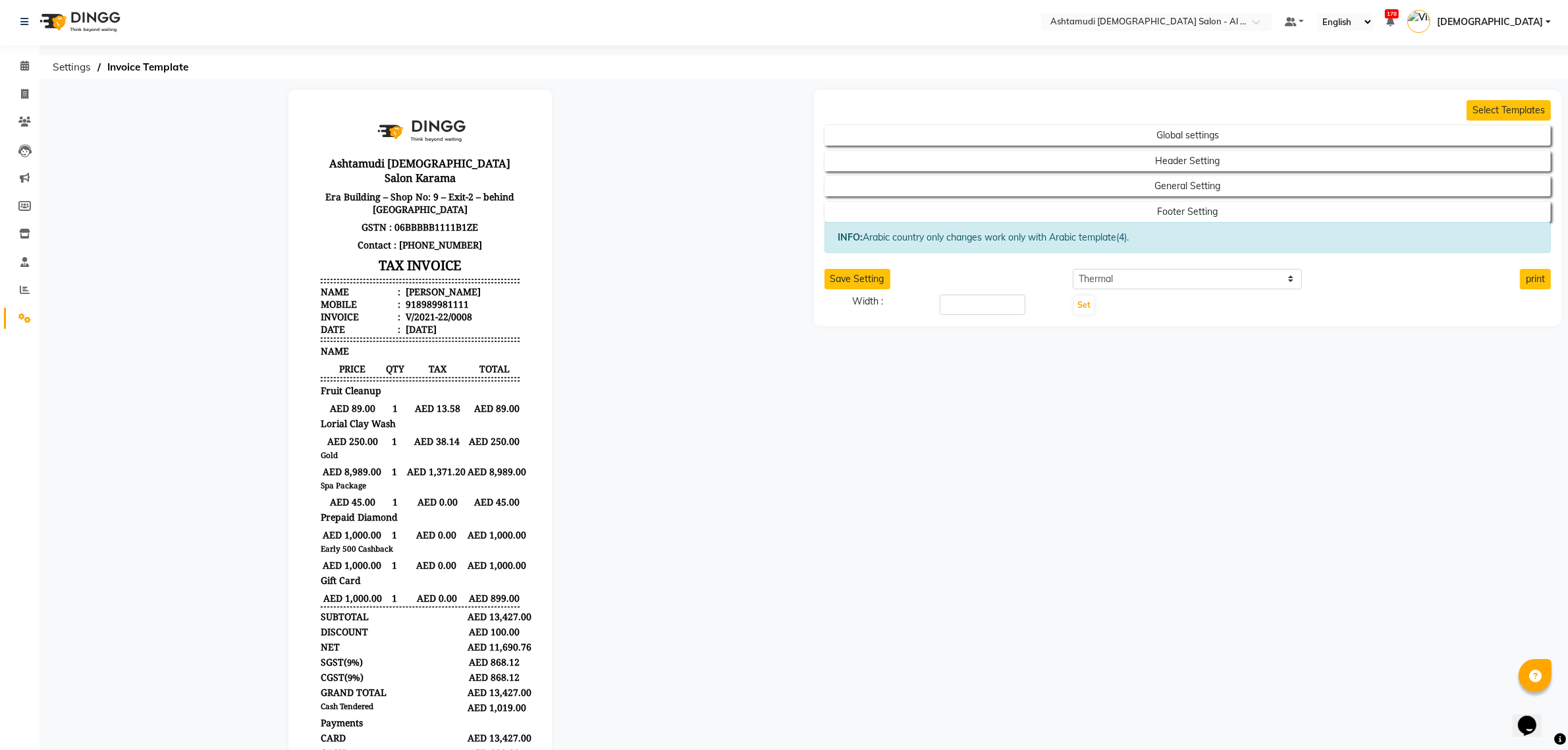
scroll to position [0, 0]
click at [1094, 278] on select "Select paper A4 A5 A6 A7 Thermal Custom" at bounding box center [1186, 281] width 229 height 20
click at [1072, 272] on select "Select paper A4 A5 A6 A7 Thermal Custom" at bounding box center [1186, 281] width 229 height 20
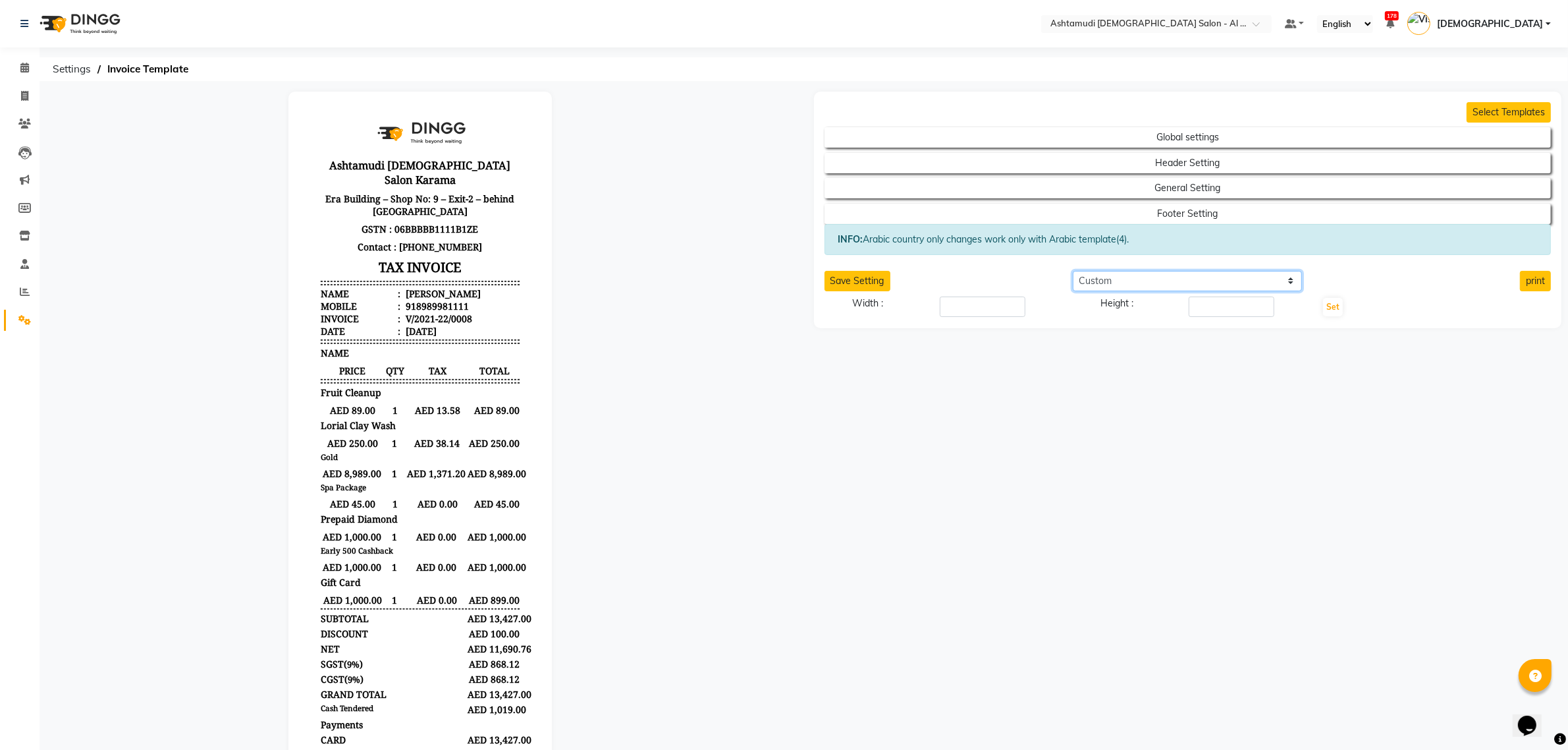
click at [1088, 291] on select "Select paper A4 A5 A6 A7 Thermal Custom" at bounding box center [1186, 281] width 229 height 20
select select "A4"
click at [1072, 272] on select "Select paper A4 A5 A6 A7 Thermal Custom" at bounding box center [1186, 281] width 229 height 20
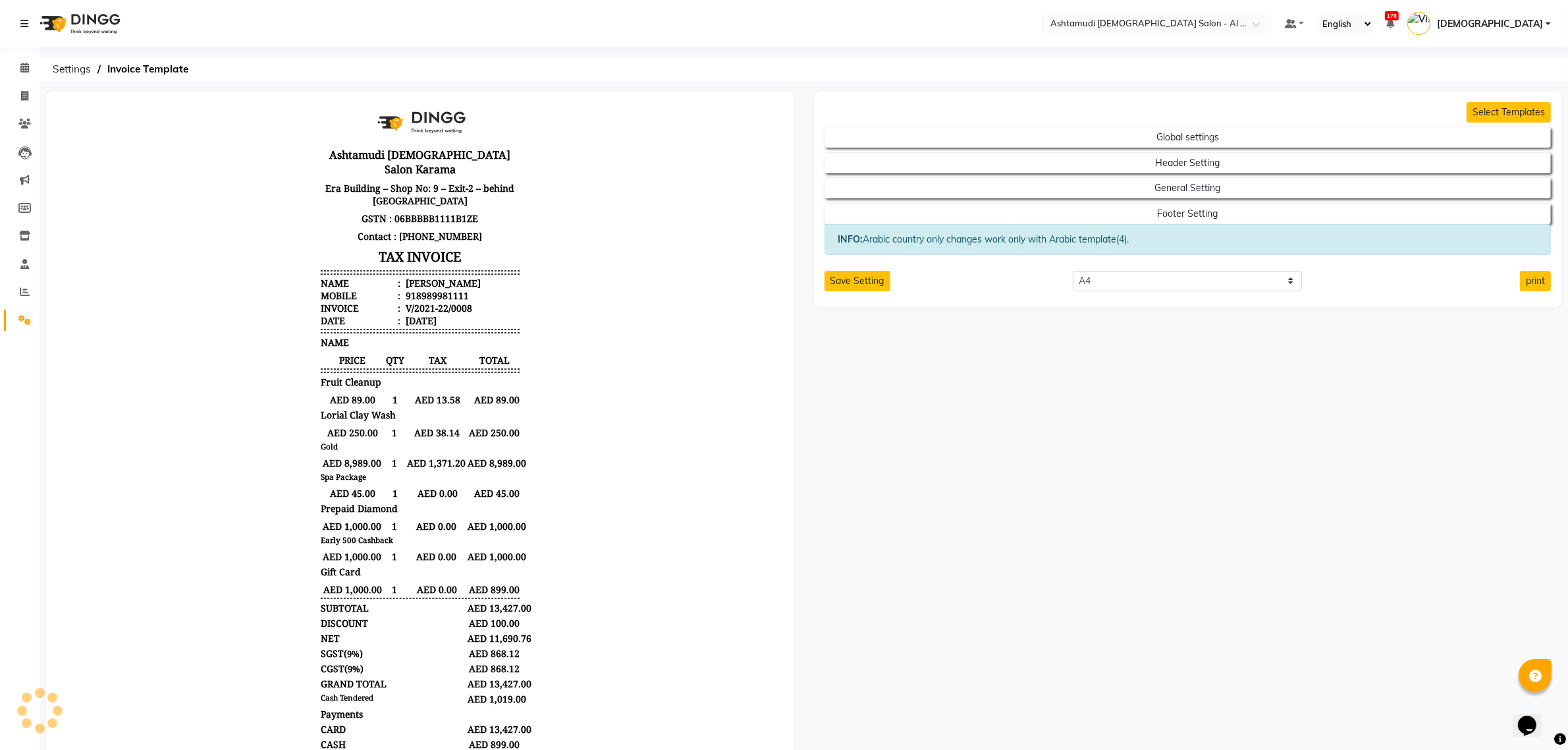
click at [1548, 265] on div "Select Templates Global settings Header Setting General Setting Footer Setting …" at bounding box center [1187, 199] width 748 height 215
click at [1536, 281] on button "print" at bounding box center [1535, 281] width 31 height 20
click at [1223, 189] on button "General Setting" at bounding box center [1187, 188] width 654 height 19
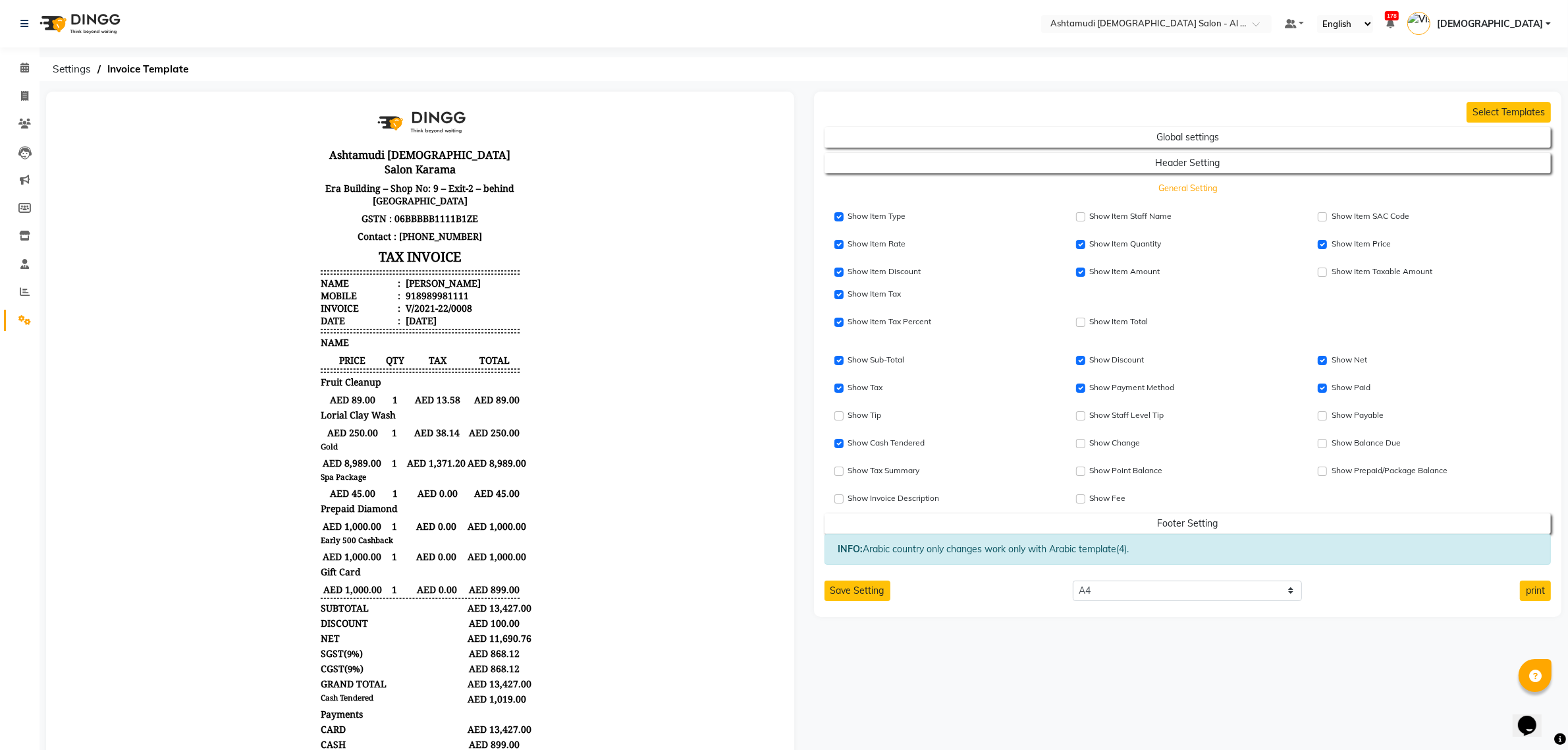
click at [1207, 197] on button "General Setting" at bounding box center [1187, 188] width 654 height 19
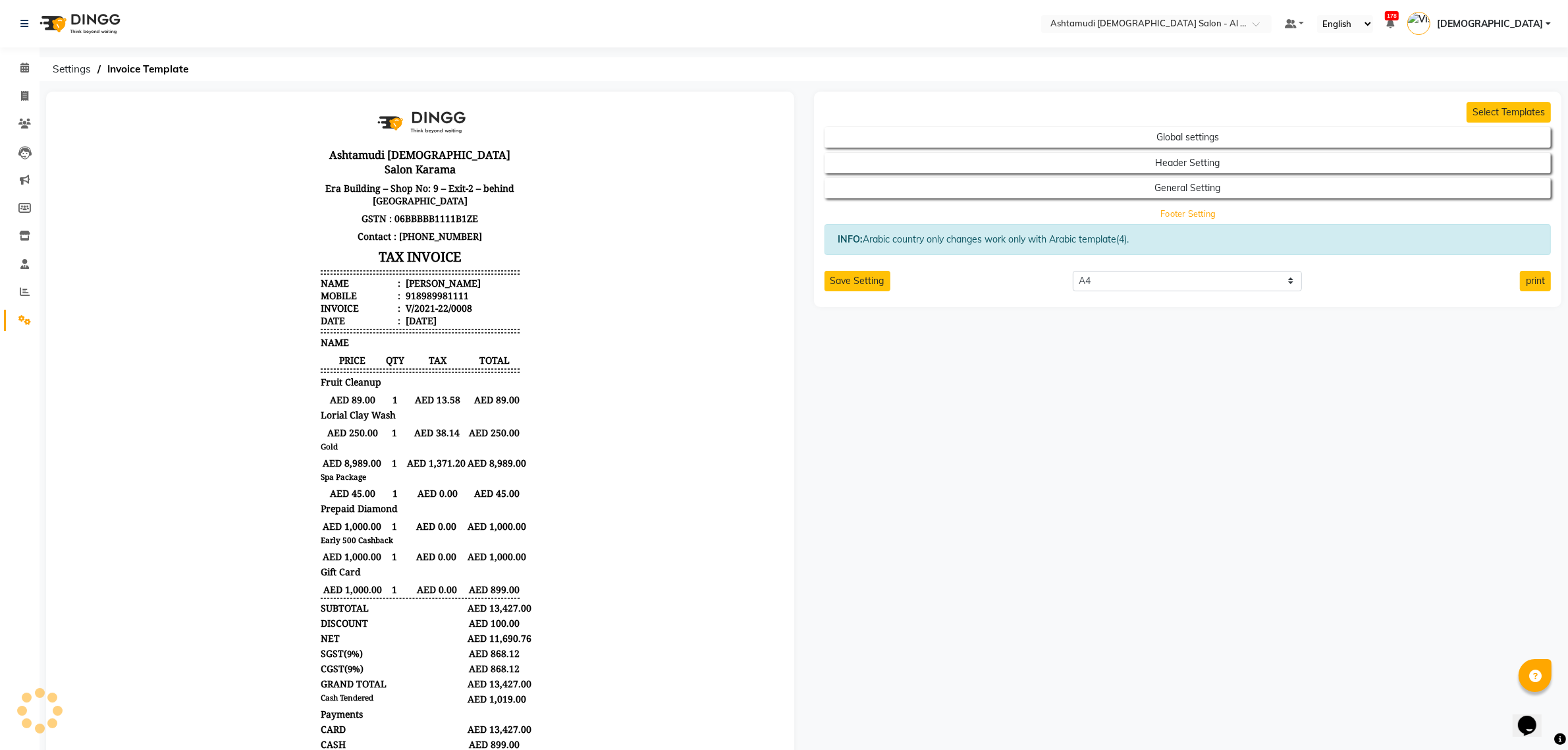
click at [1197, 214] on button "Footer Setting" at bounding box center [1187, 213] width 654 height 19
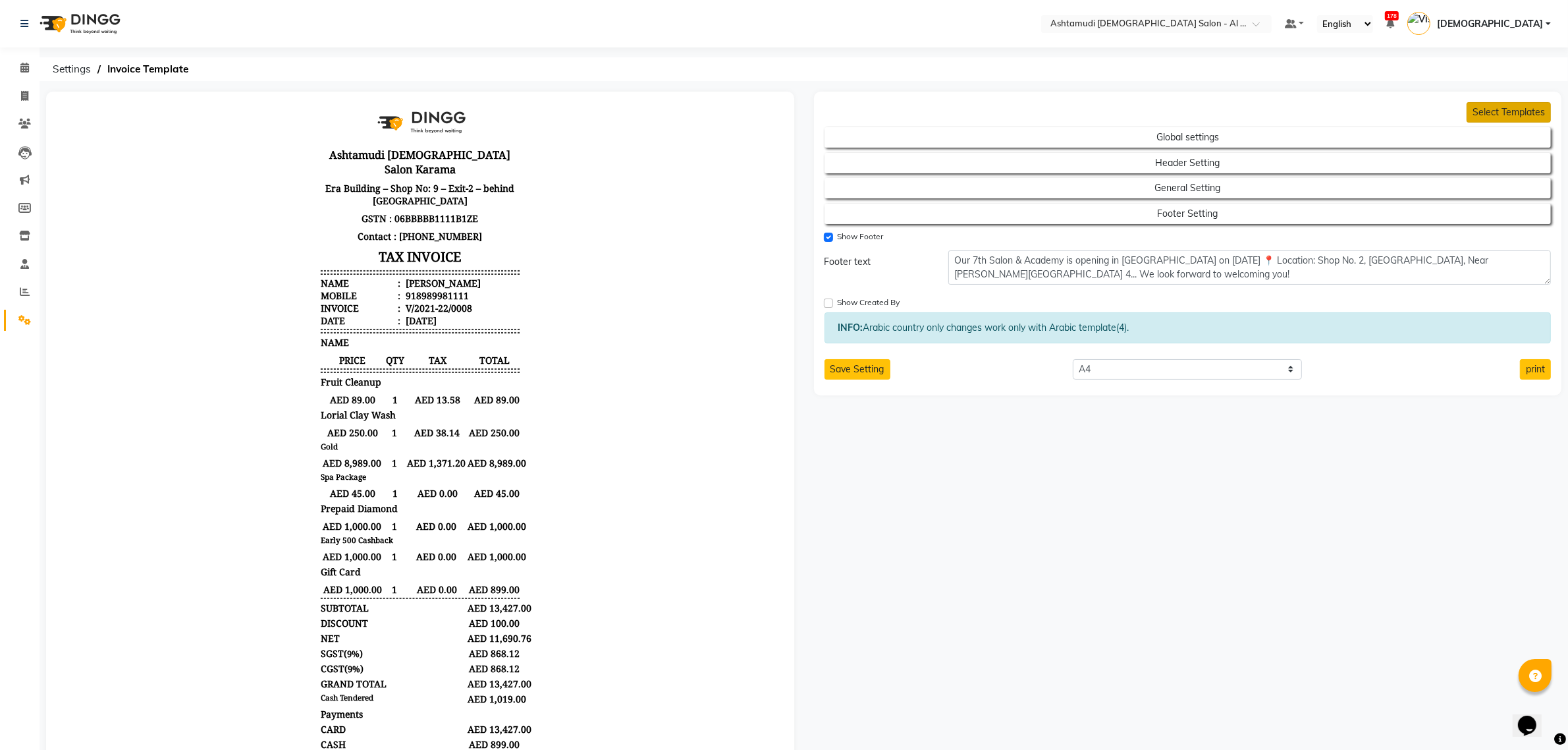
click at [1512, 113] on button "Select Templates" at bounding box center [1508, 112] width 84 height 20
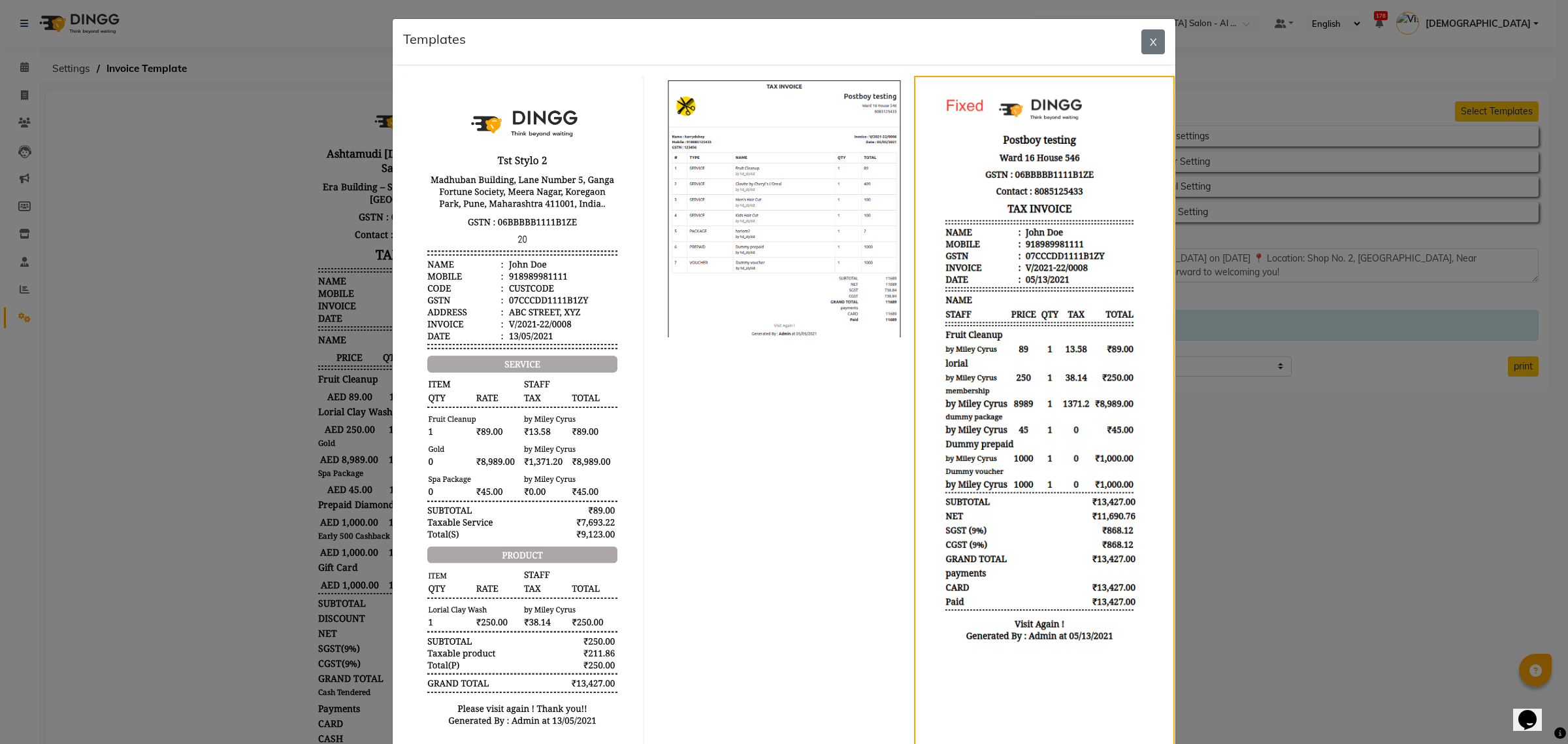
click at [781, 282] on img at bounding box center [784, 206] width 241 height 262
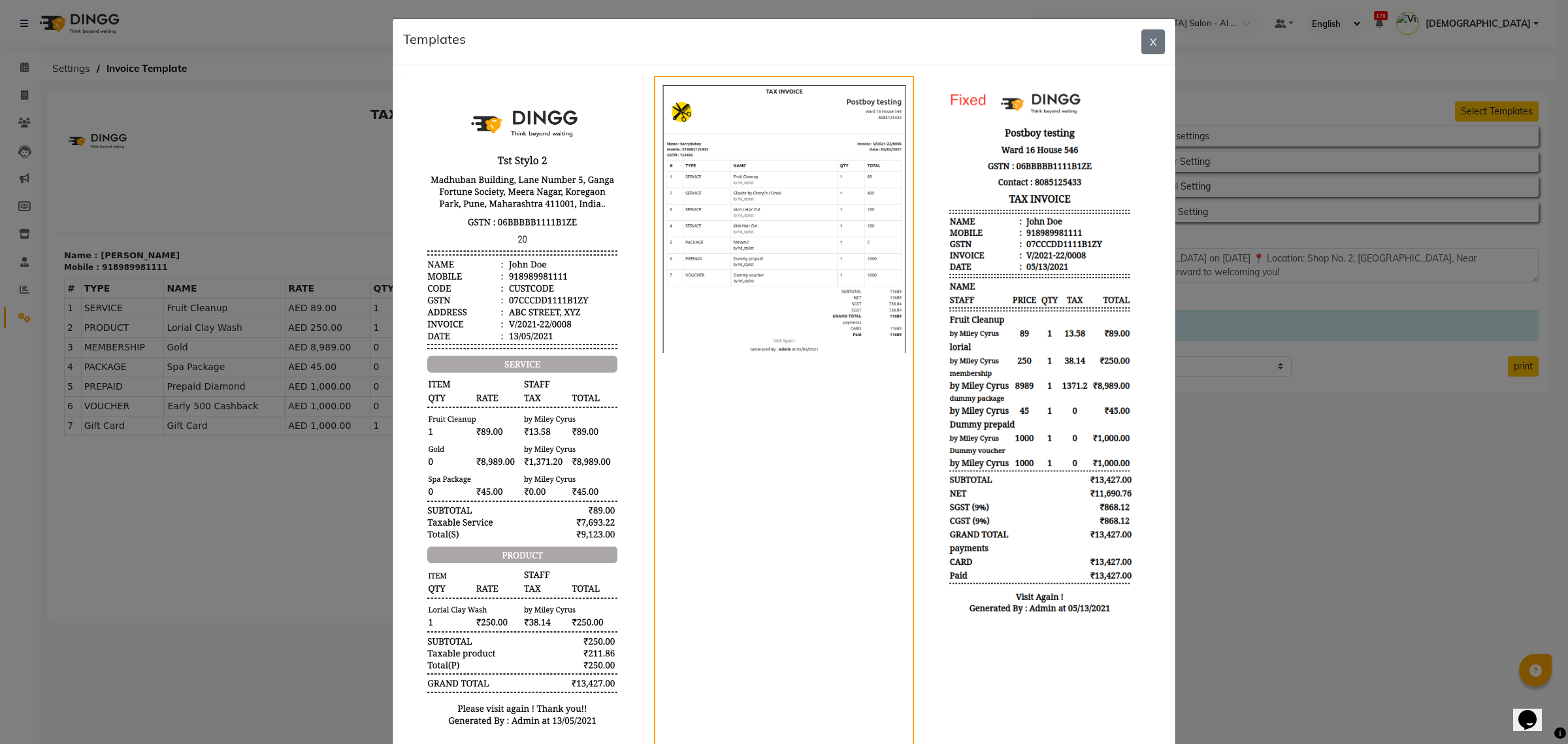
click at [593, 338] on img at bounding box center [523, 414] width 241 height 678
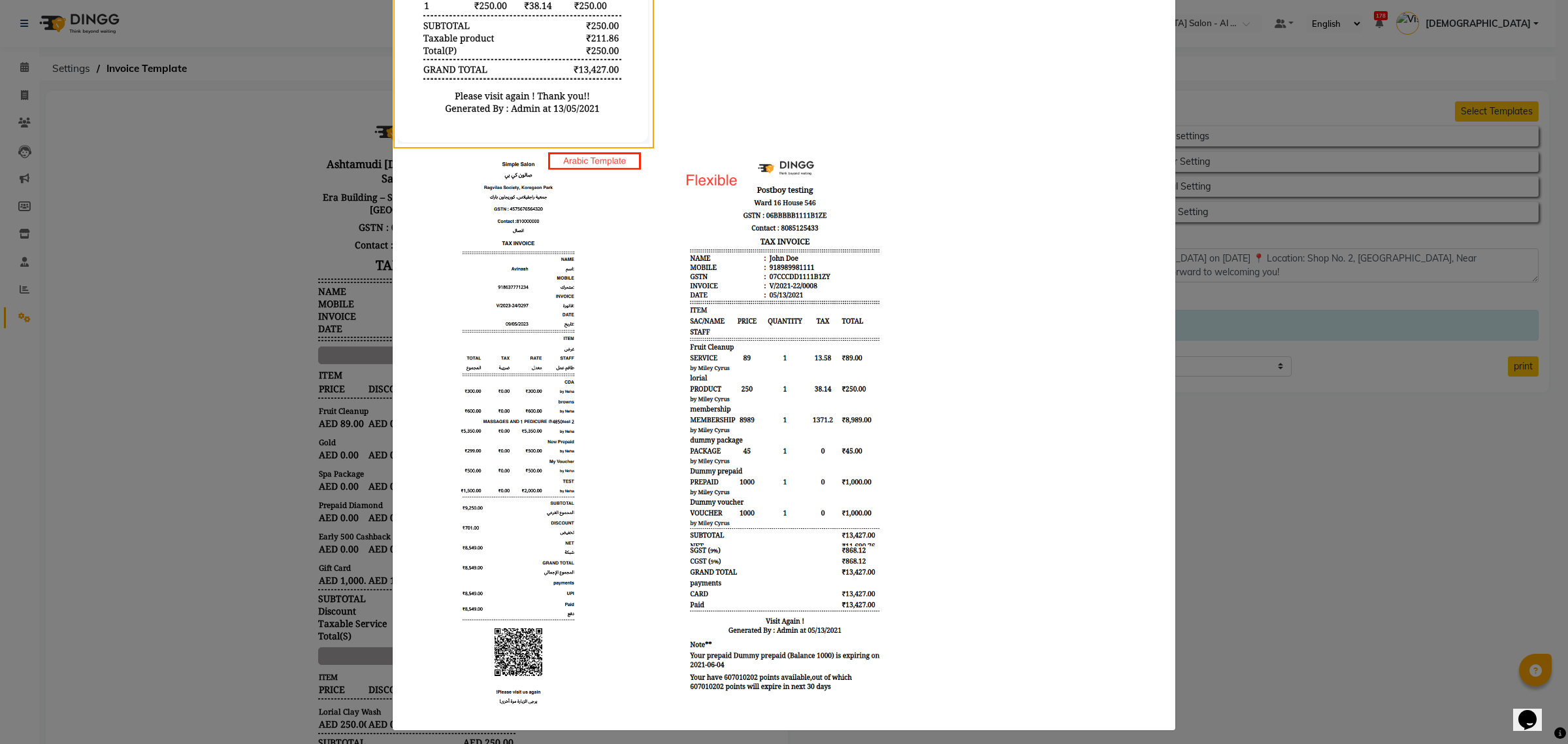
scroll to position [651, 0]
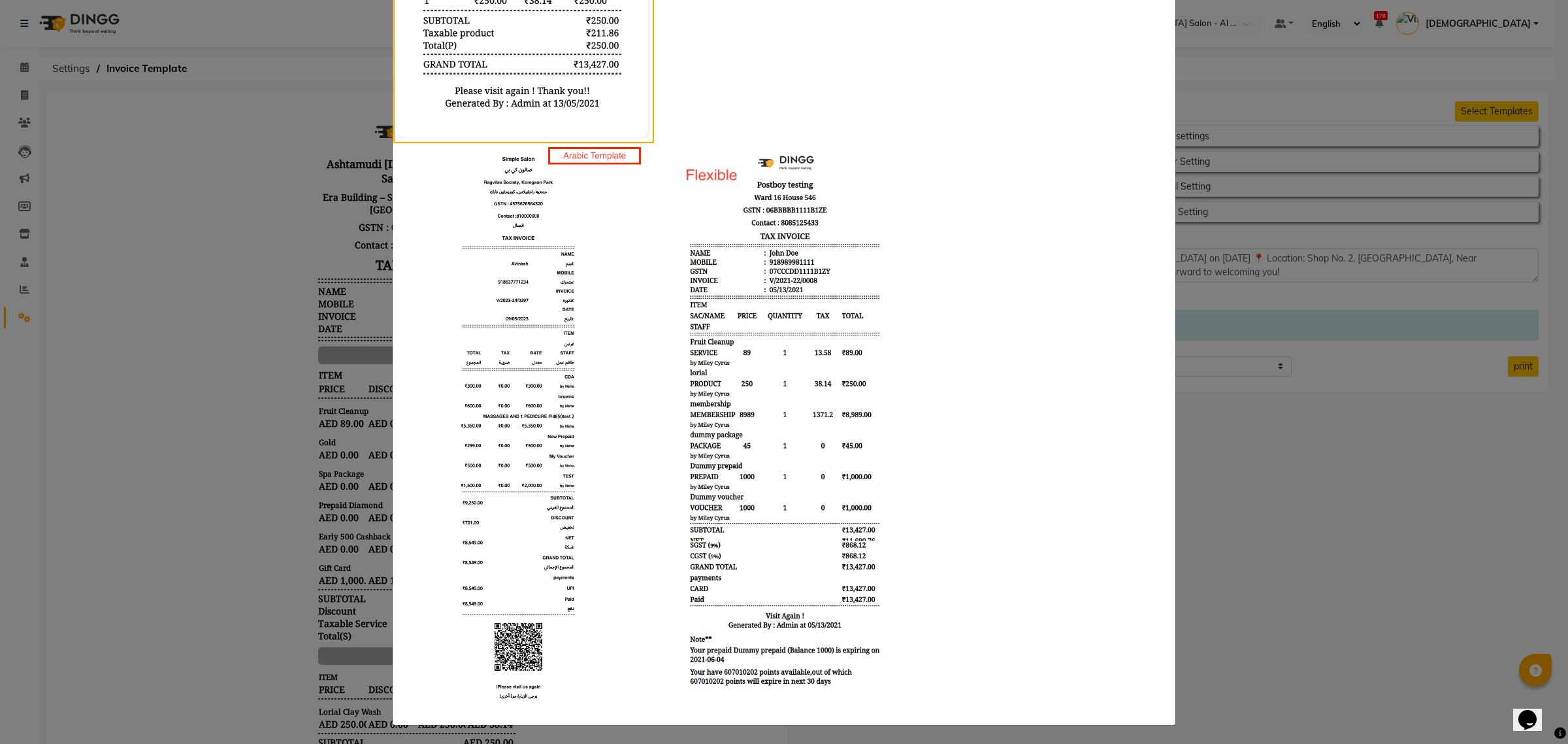
click at [769, 410] on img at bounding box center [784, 417] width 241 height 550
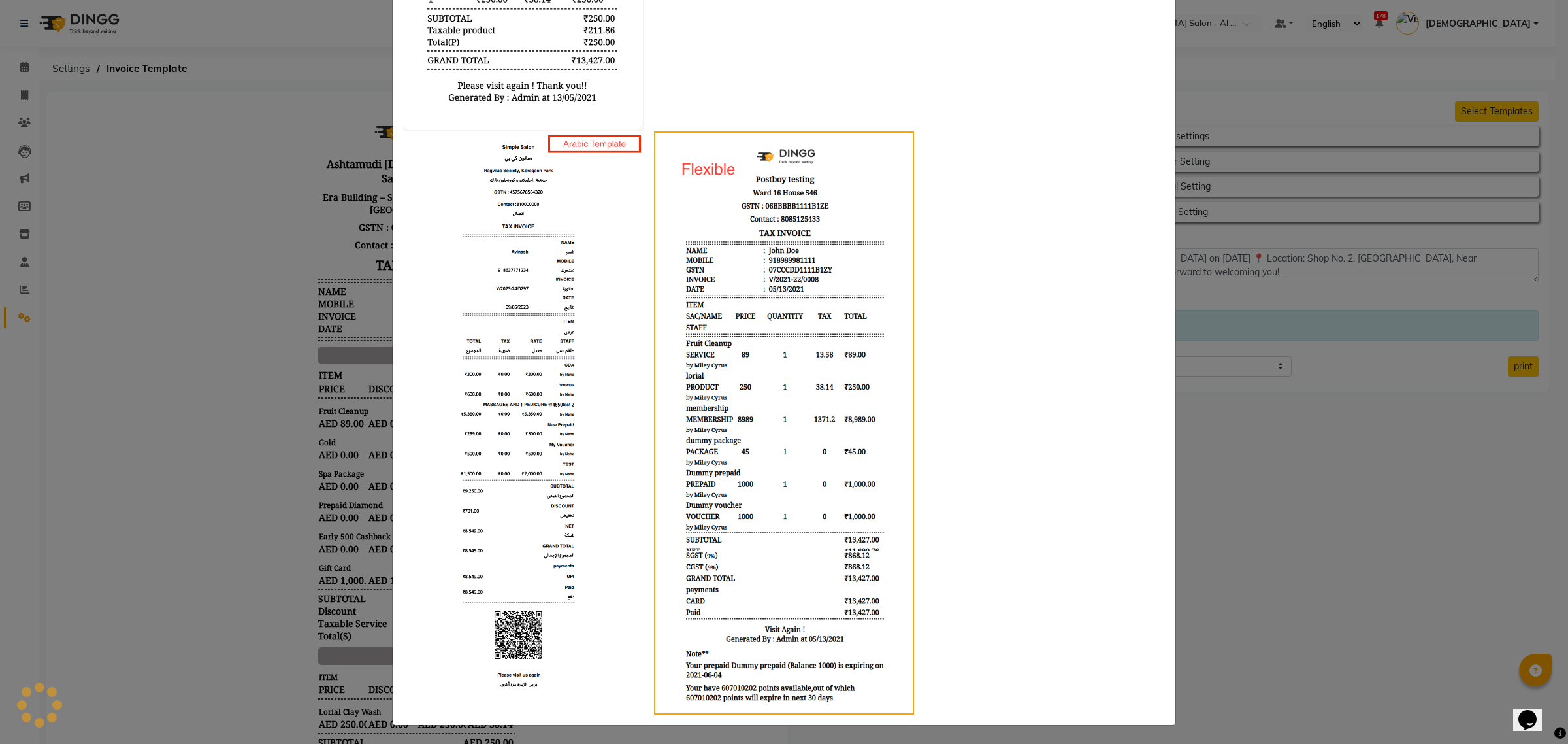
scroll to position [624, 0]
click at [599, 421] on img at bounding box center [523, 417] width 241 height 571
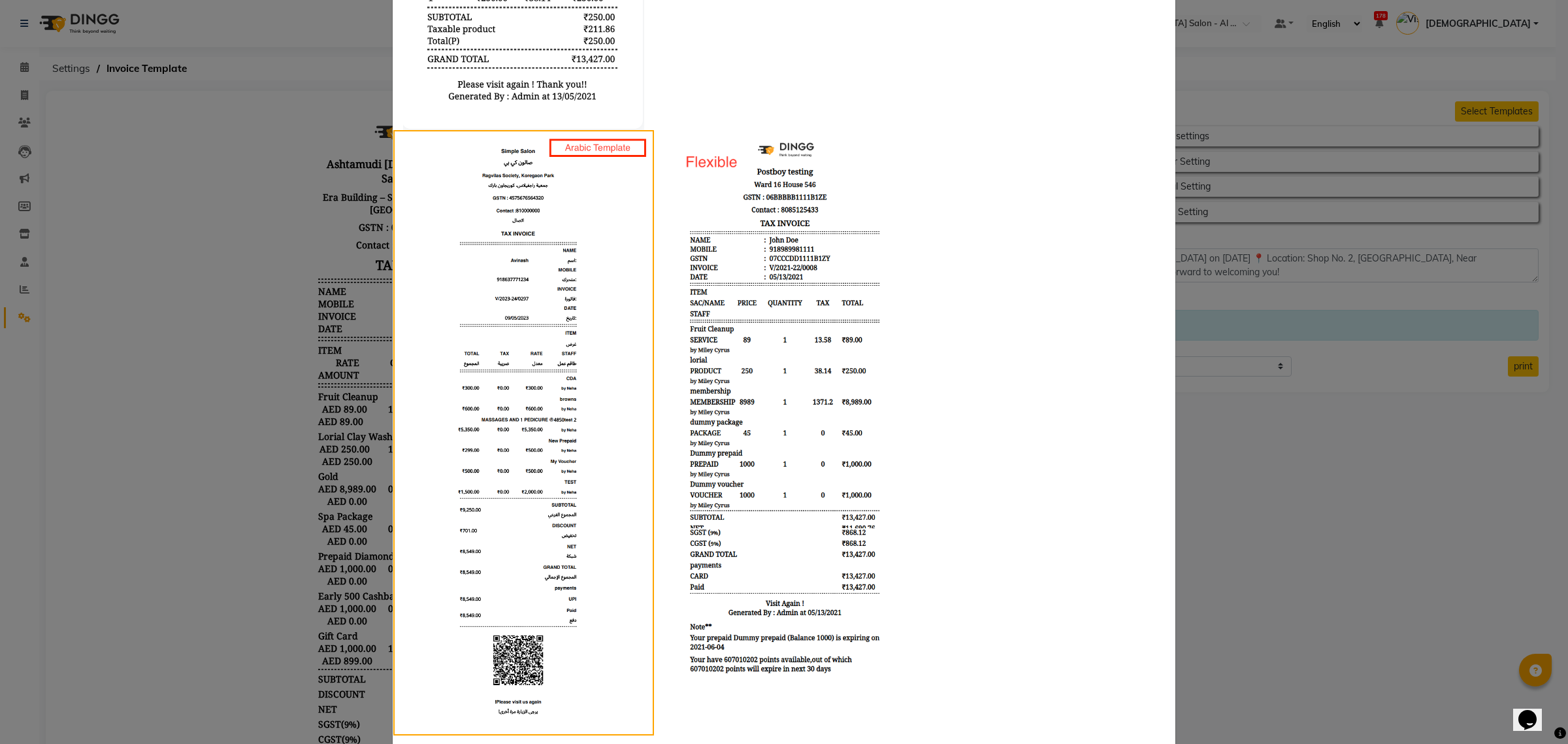
click at [537, 374] on img at bounding box center [523, 433] width 251 height 596
click at [595, 342] on img at bounding box center [523, 433] width 251 height 596
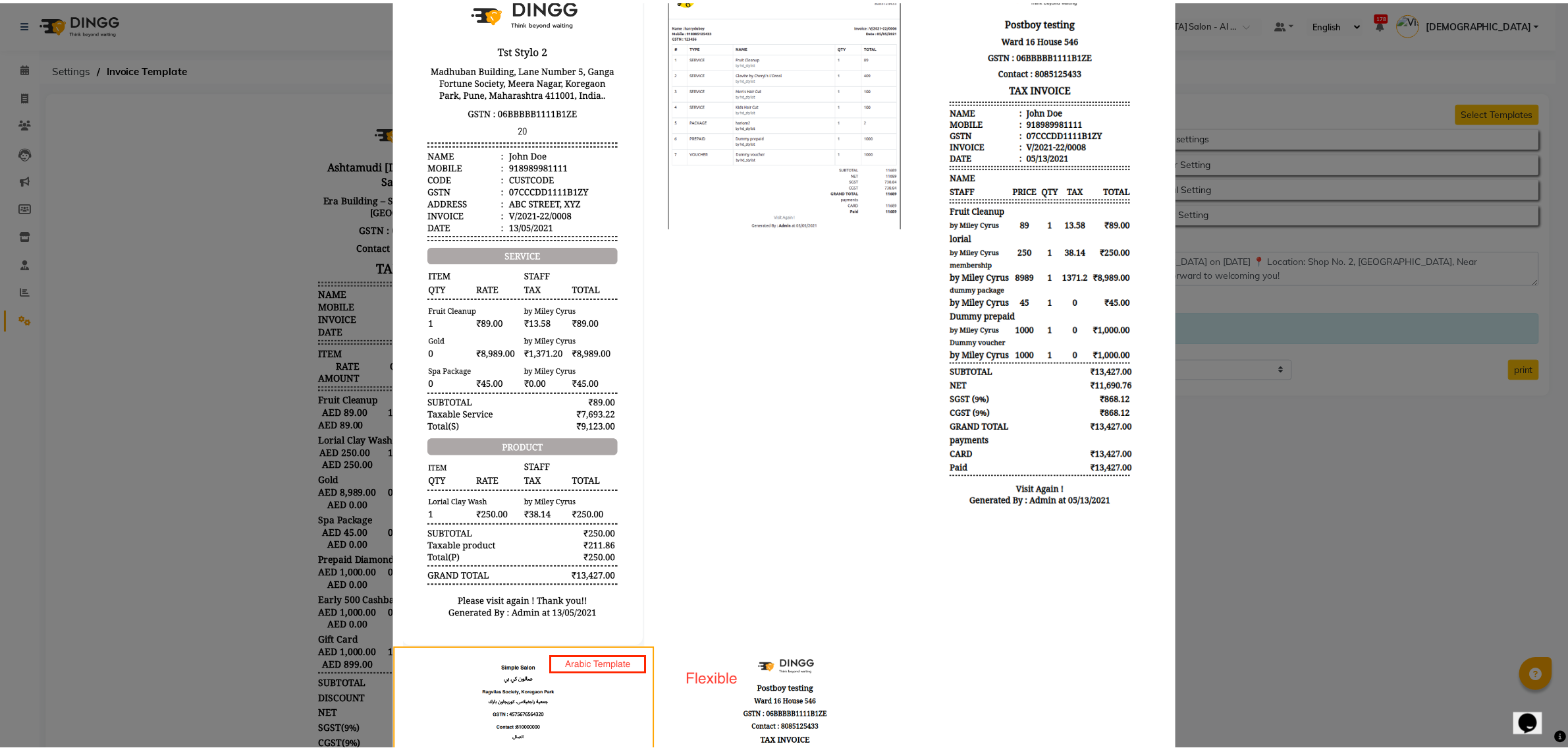
scroll to position [412, 0]
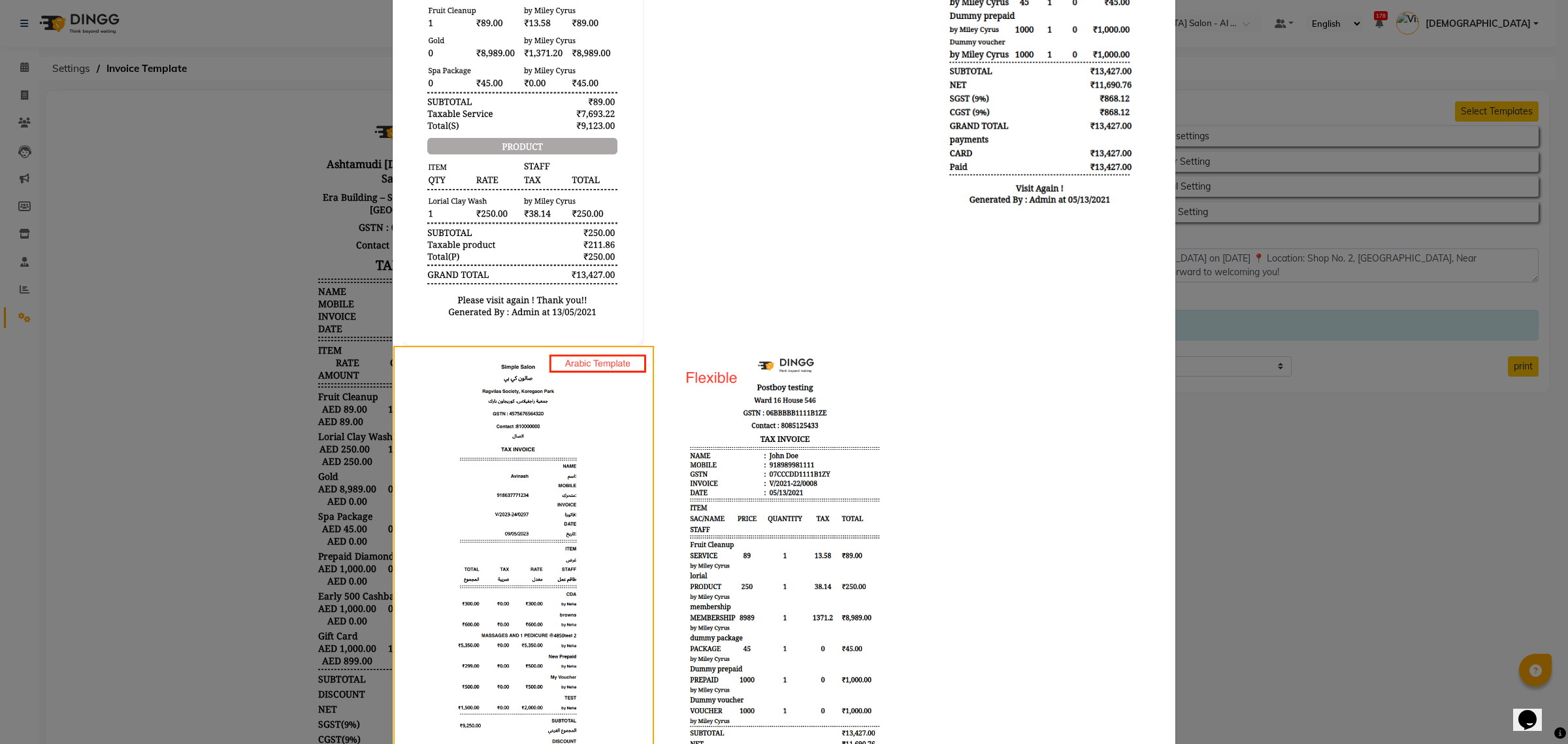
click at [1226, 469] on ngb-modal-window "Templates X" at bounding box center [784, 372] width 1568 height 744
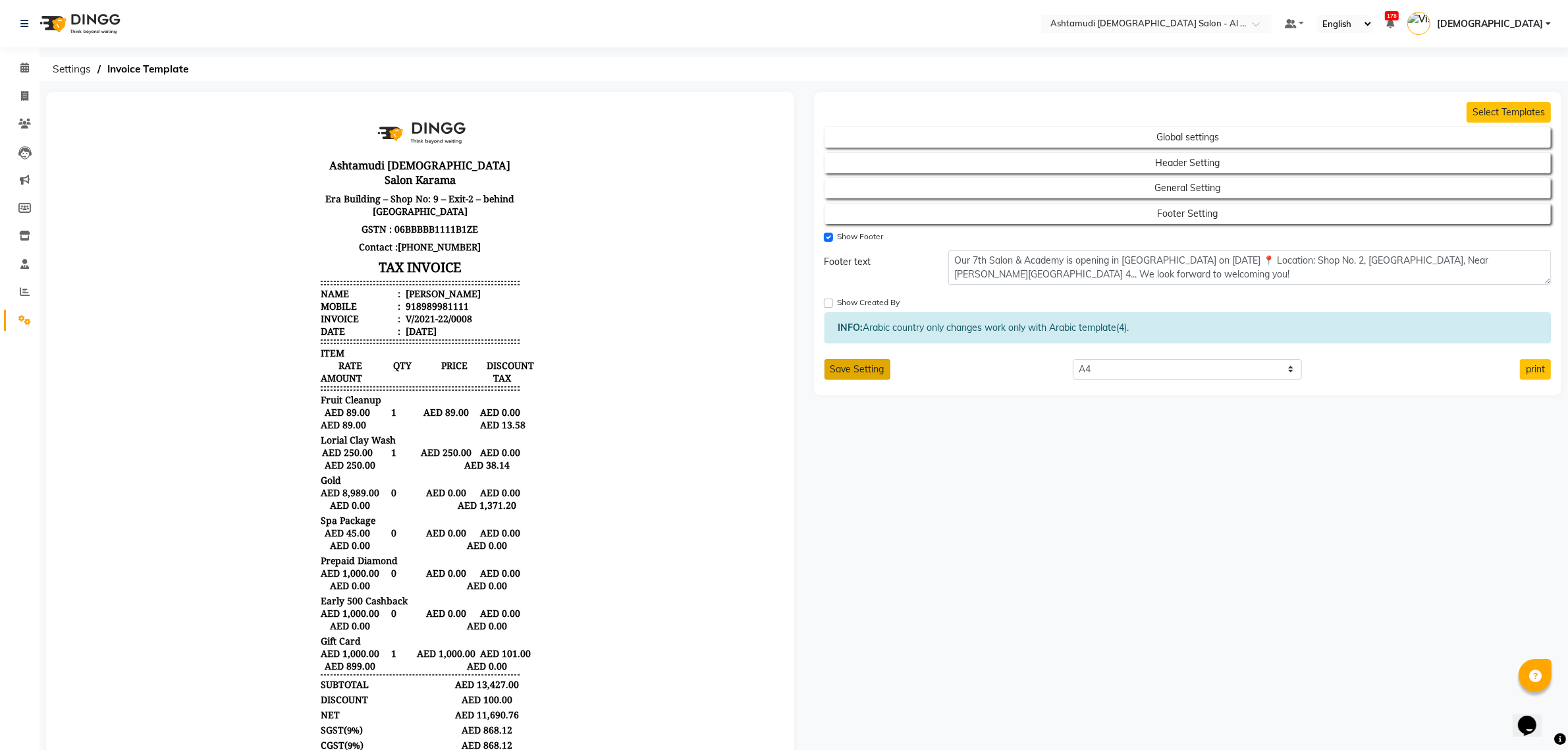
click at [864, 377] on button "Save Setting" at bounding box center [856, 369] width 66 height 20
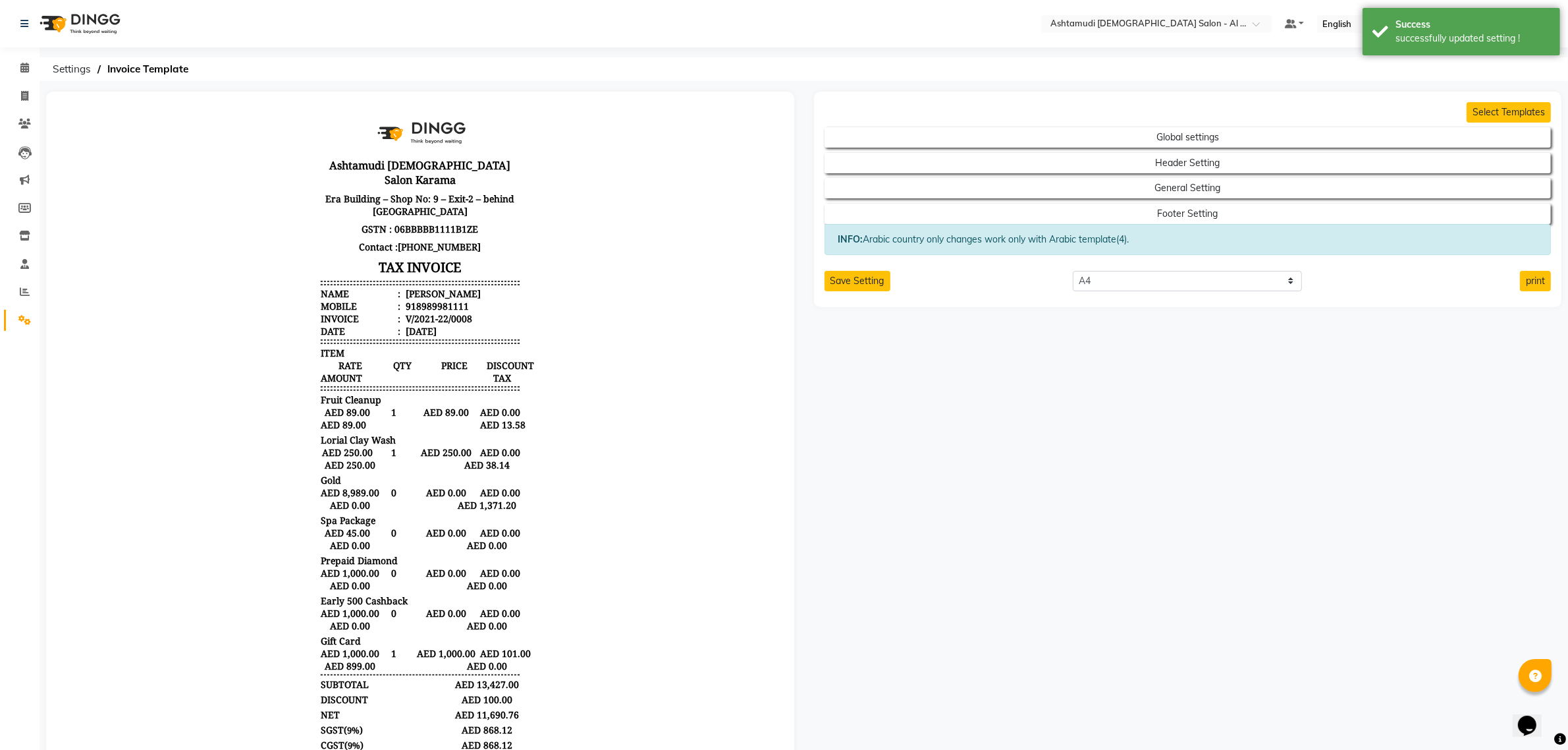
click at [1532, 294] on div "Select Templates Global settings Header Setting General Setting Footer Setting …" at bounding box center [1187, 199] width 748 height 215
click at [1536, 291] on button "print" at bounding box center [1535, 281] width 31 height 20
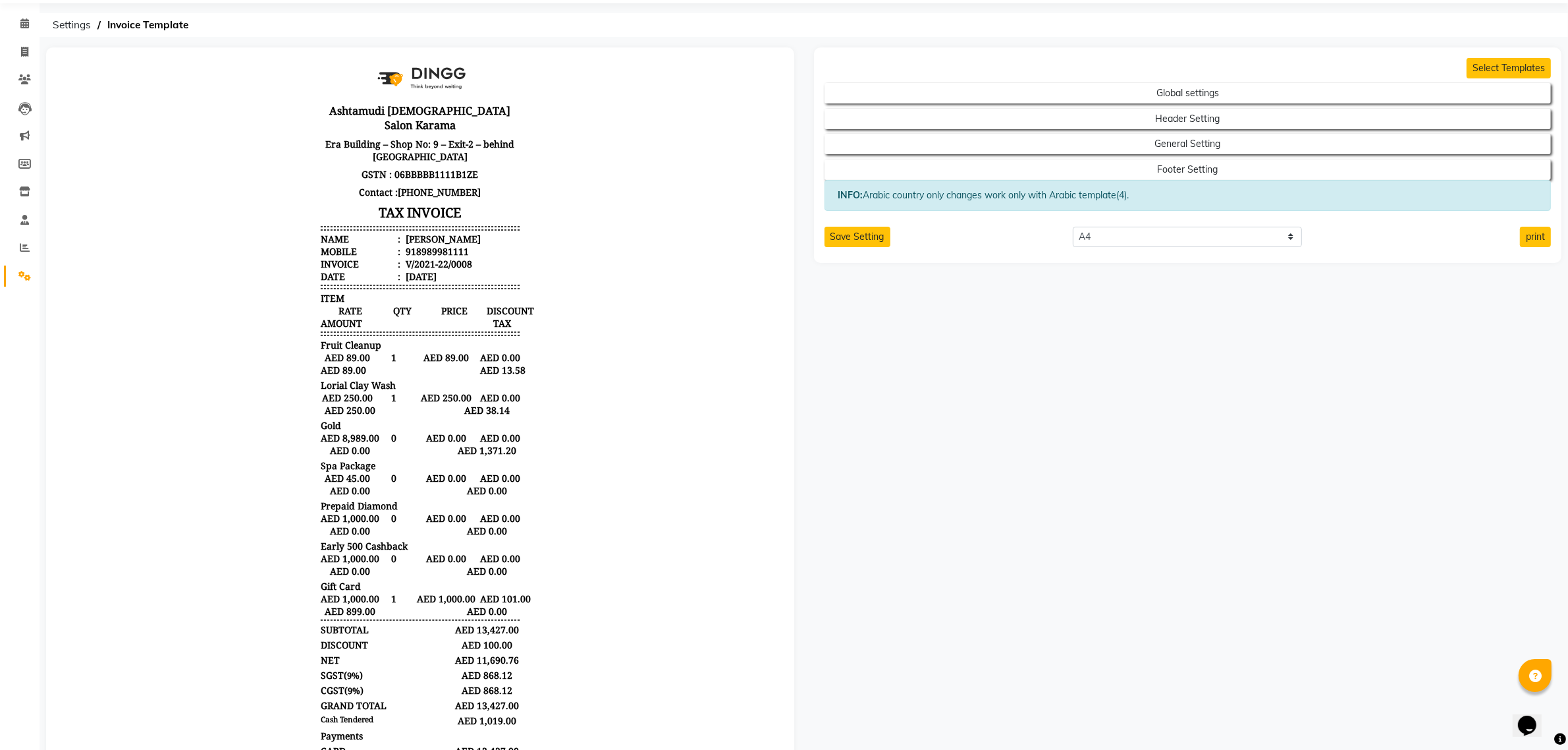
scroll to position [83, 0]
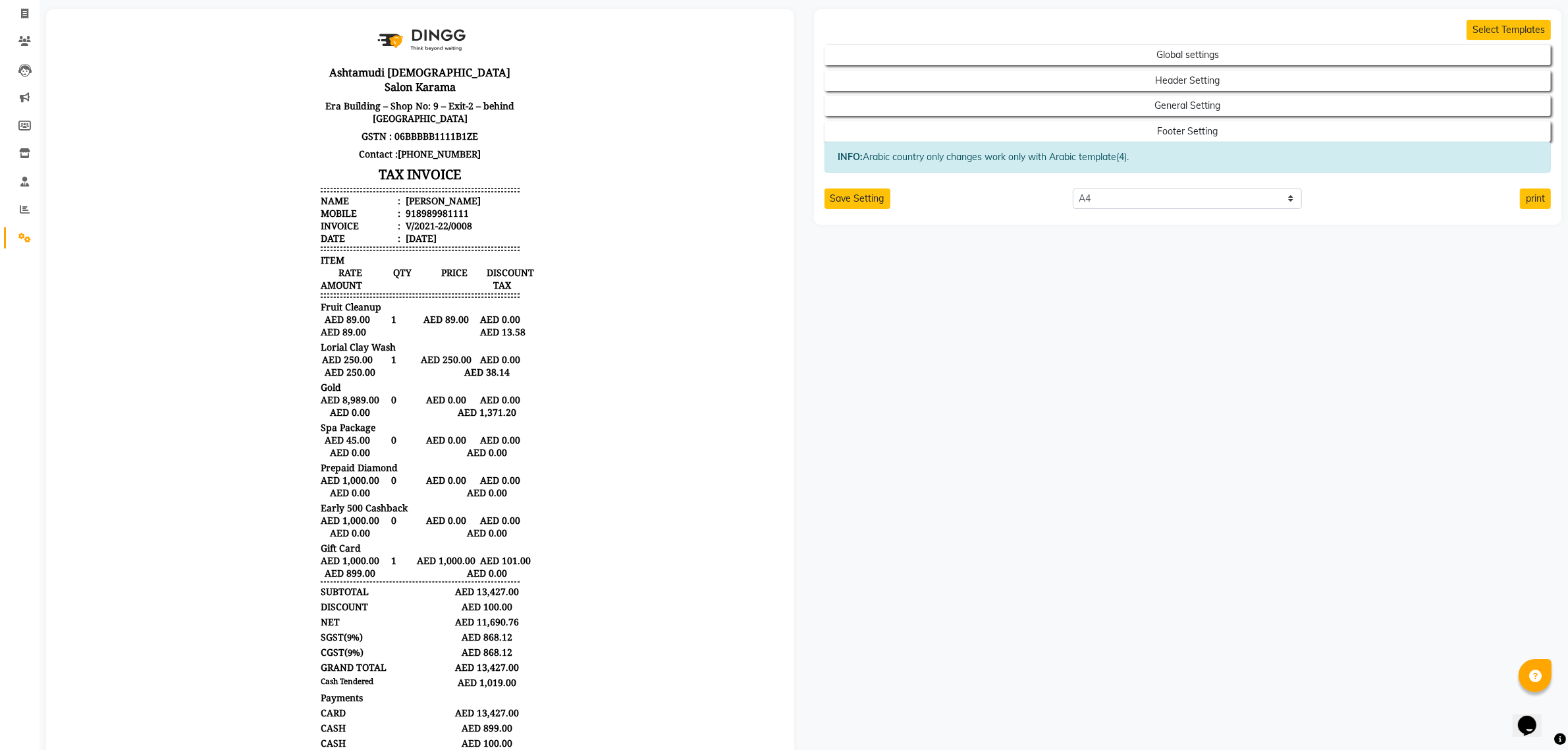
click at [1463, 284] on div "Select Templates Global settings Header Setting General Setting Footer Setting …" at bounding box center [1187, 480] width 767 height 942
click at [1532, 200] on button "print" at bounding box center [1535, 198] width 31 height 20
click at [1541, 201] on button "print" at bounding box center [1535, 198] width 31 height 20
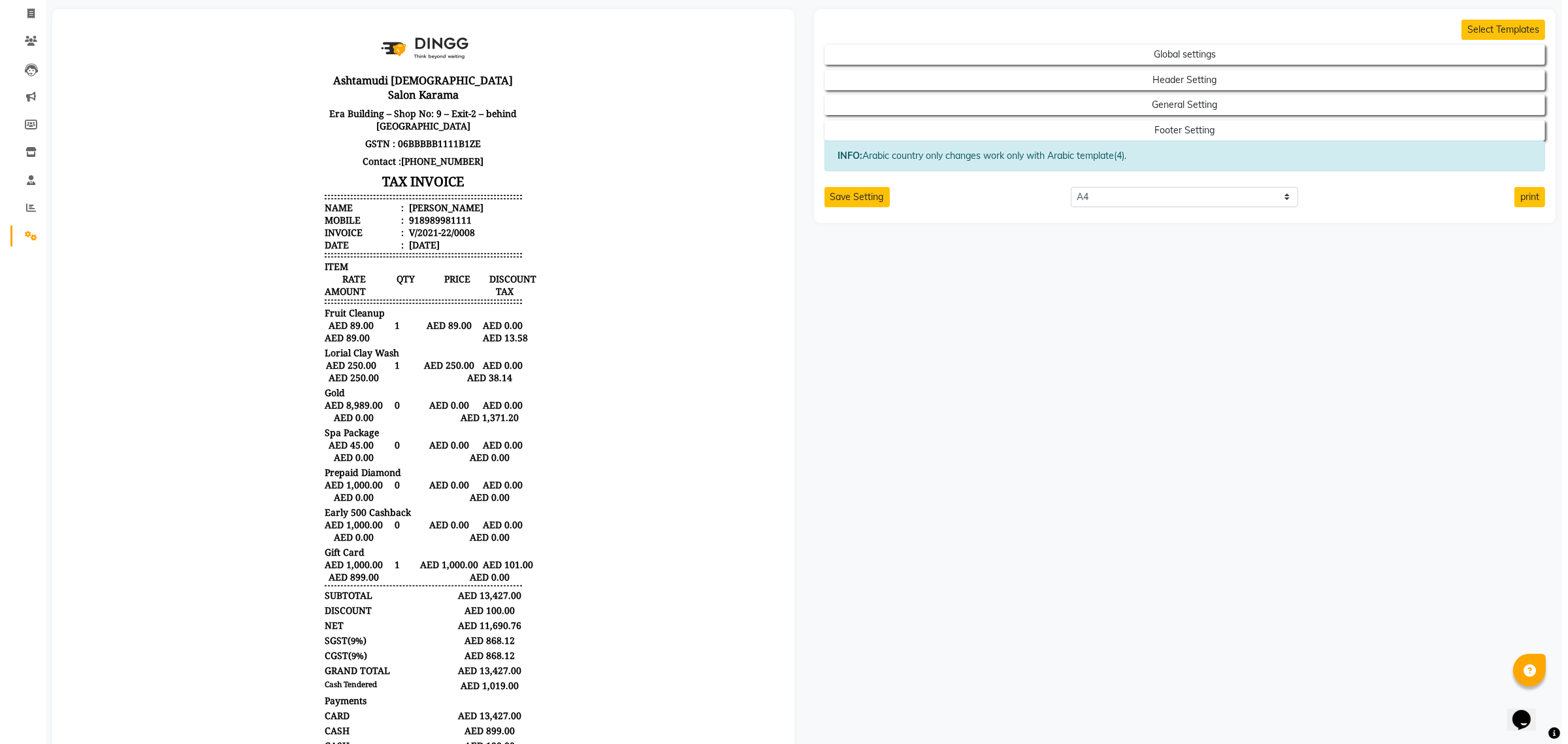
scroll to position [0, 0]
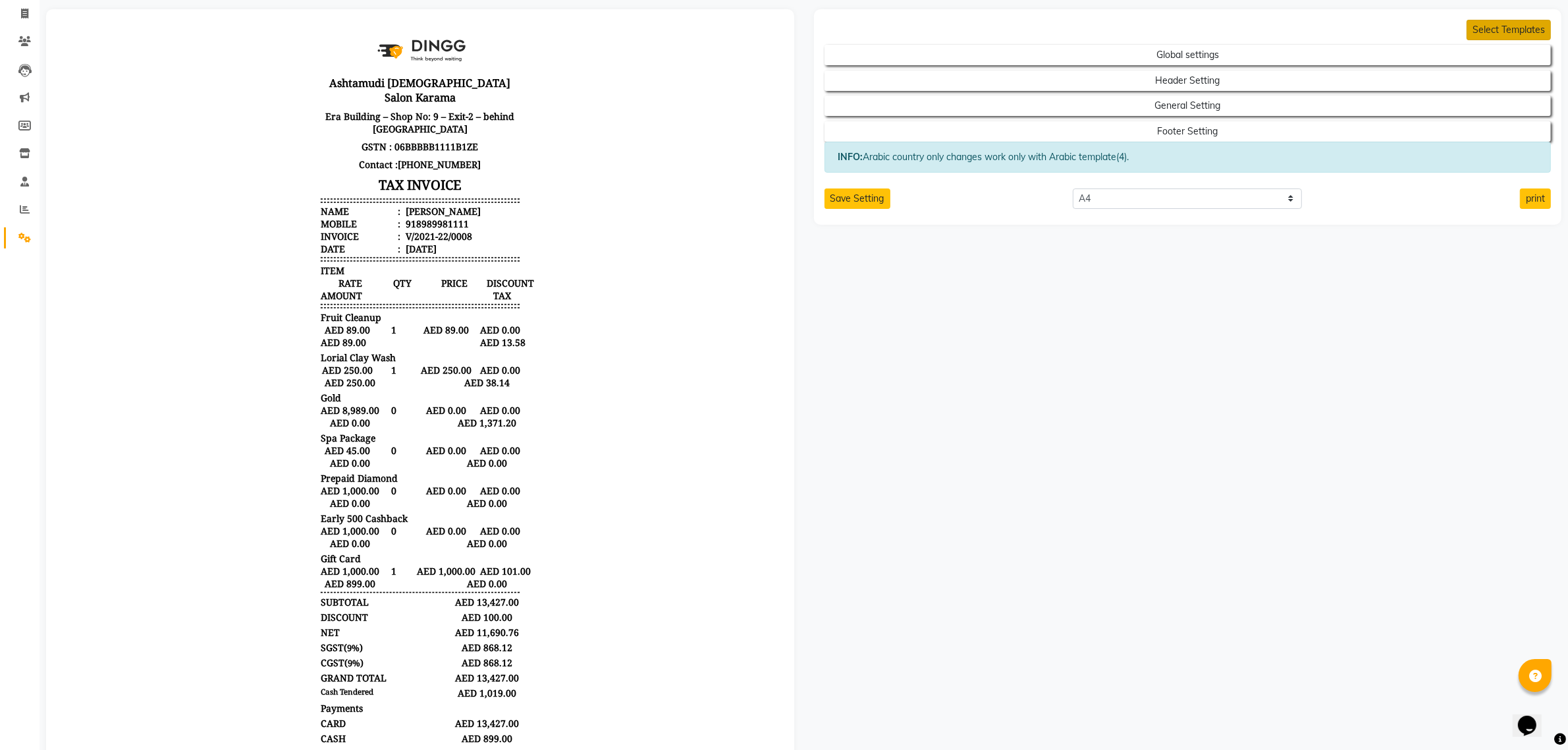
click at [1494, 19] on button "Select Templates" at bounding box center [1508, 29] width 84 height 20
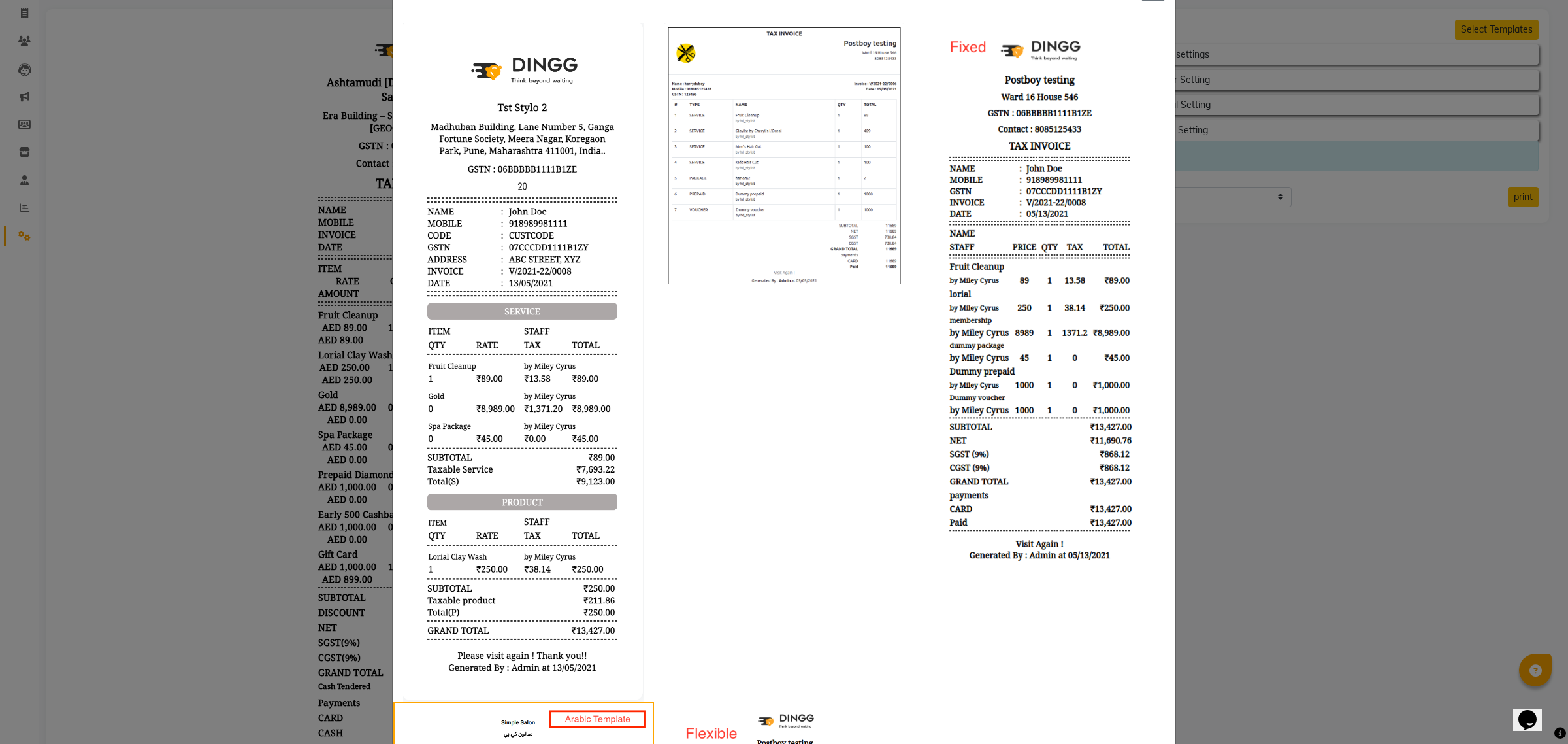
scroll to position [82, 0]
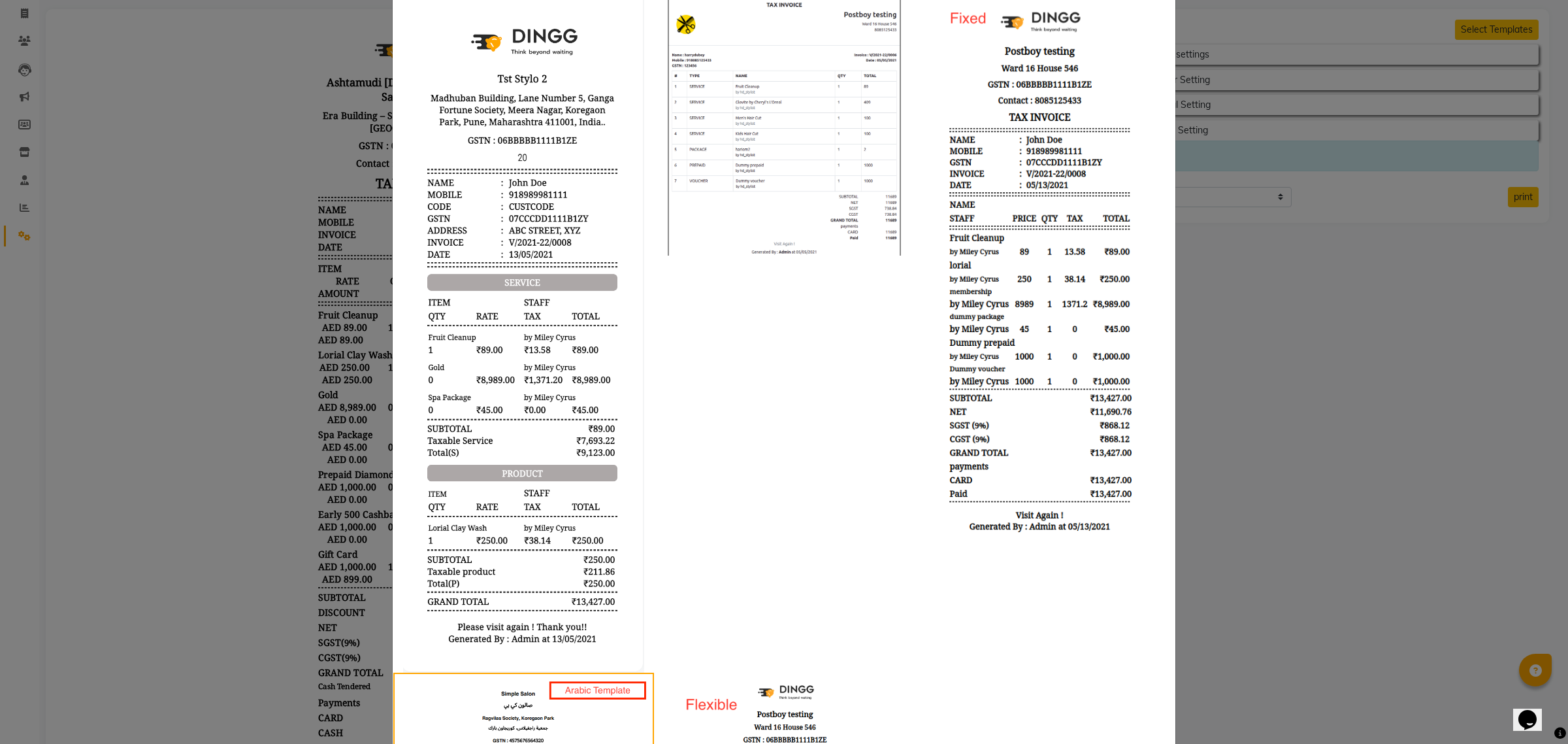
click at [758, 234] on img at bounding box center [784, 125] width 241 height 262
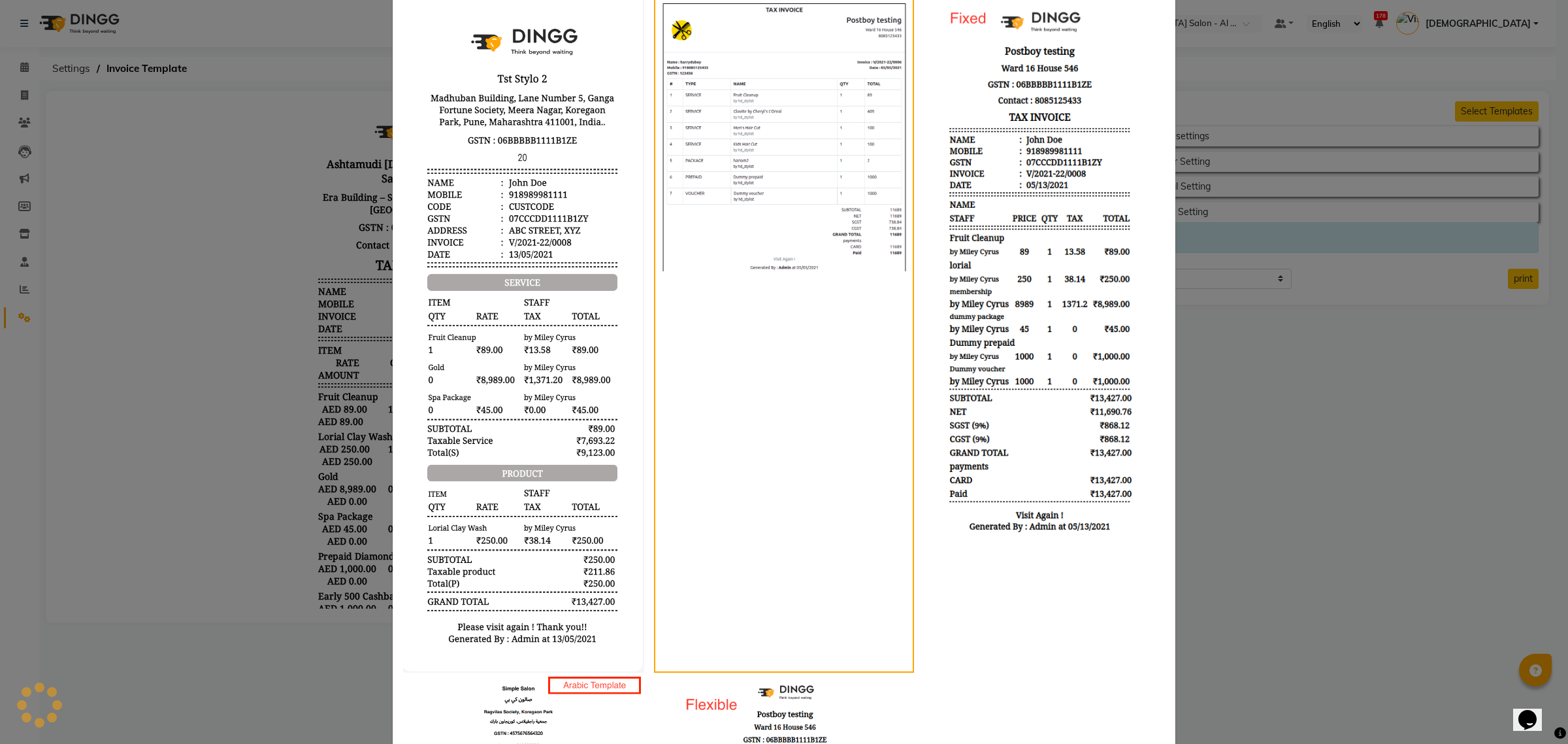
scroll to position [0, 0]
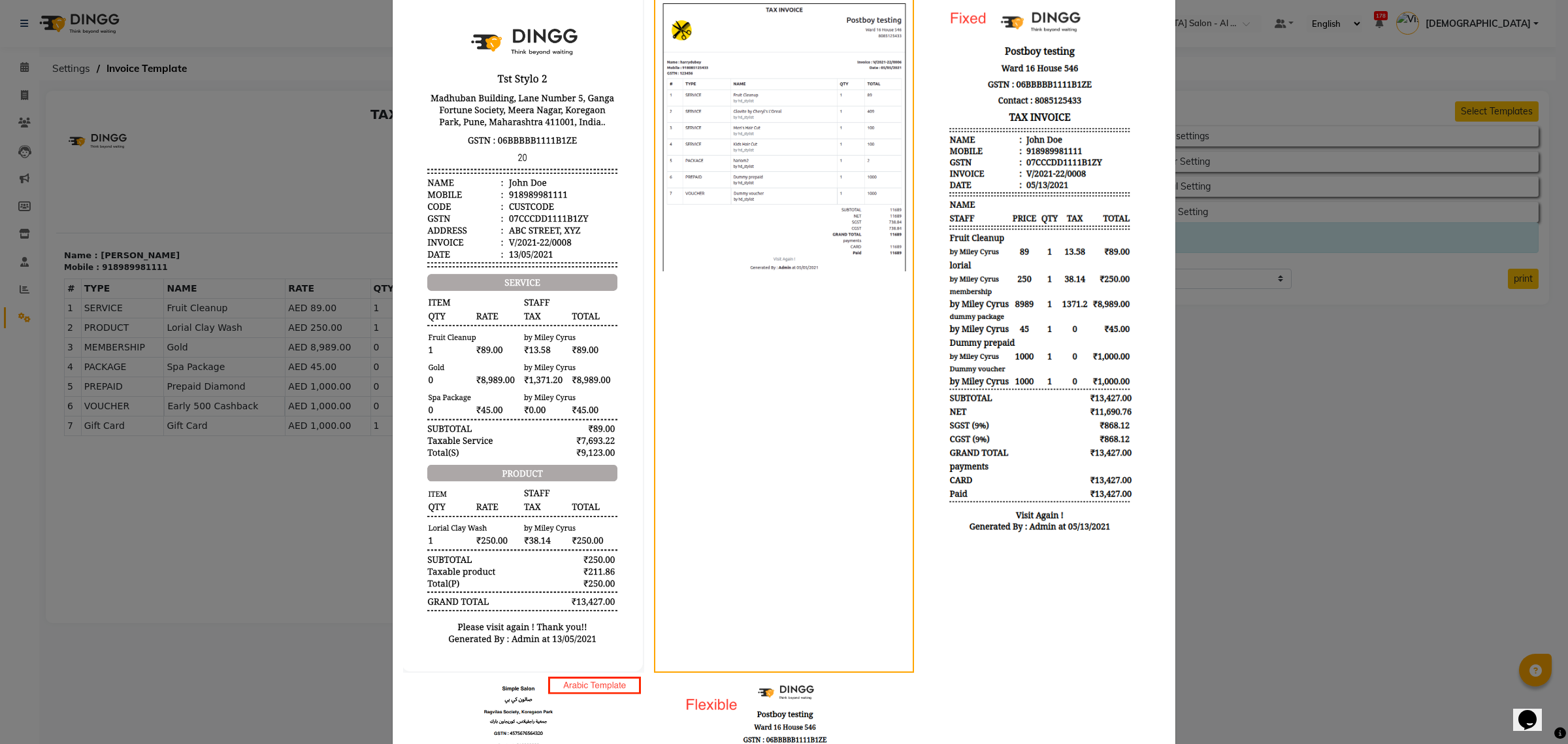
click at [1205, 354] on ngb-modal-window "Templates X" at bounding box center [784, 372] width 1568 height 744
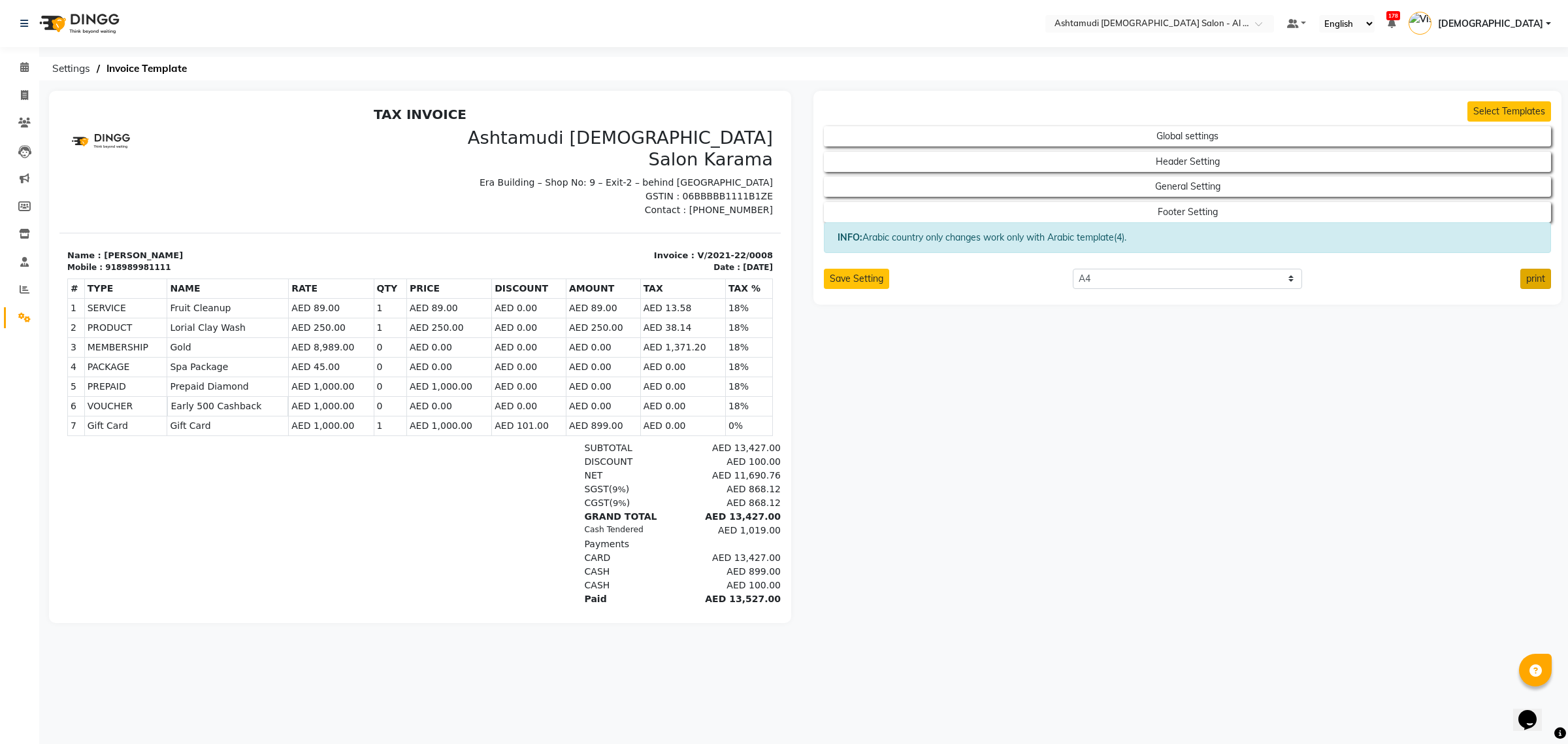
click at [1530, 289] on button "print" at bounding box center [1536, 278] width 30 height 20
click at [1511, 100] on div "Select Templates Global settings Header Setting General Setting Footer Setting …" at bounding box center [1188, 197] width 748 height 213
click at [1511, 109] on button "Select Templates" at bounding box center [1509, 111] width 83 height 20
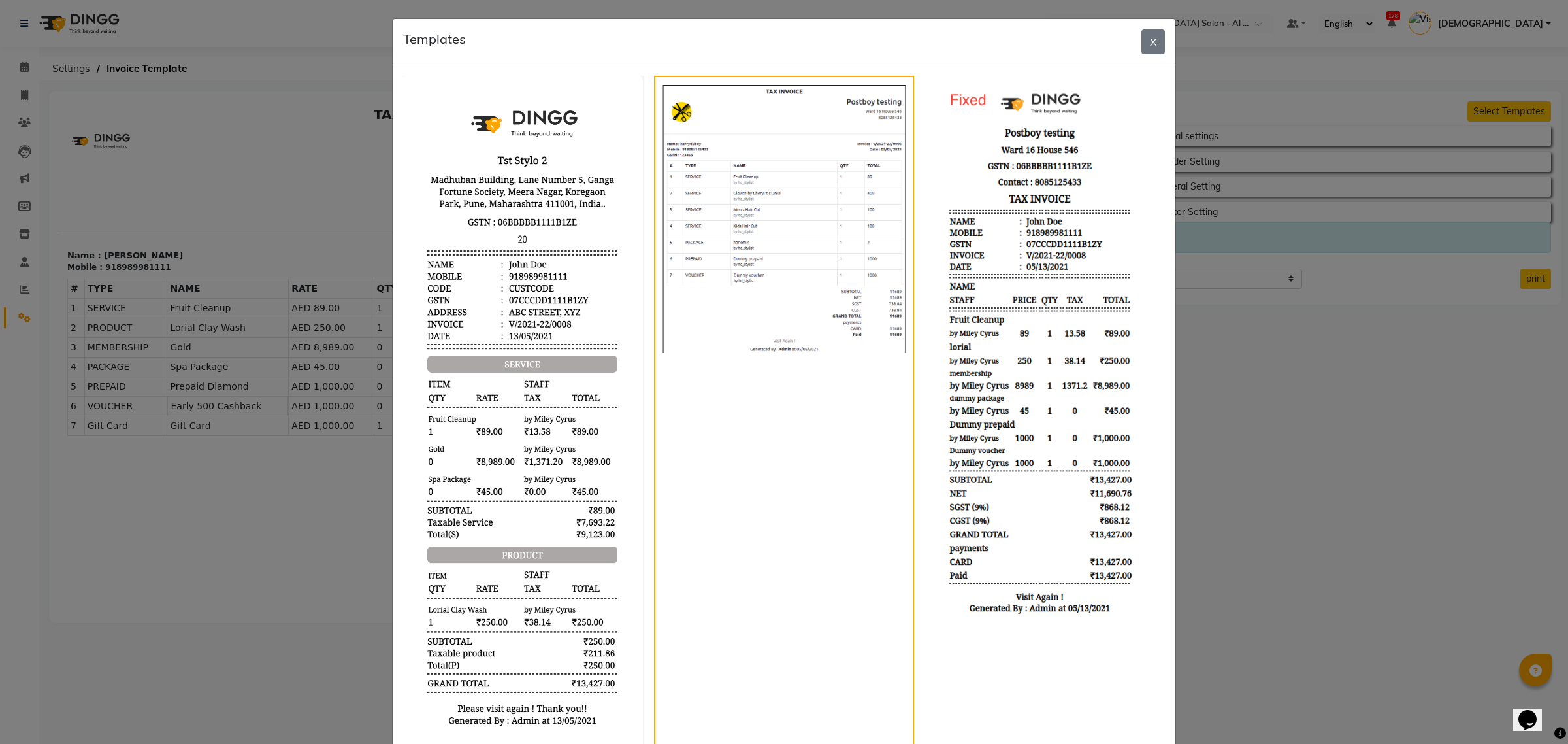
click at [1039, 308] on img at bounding box center [1044, 347] width 241 height 543
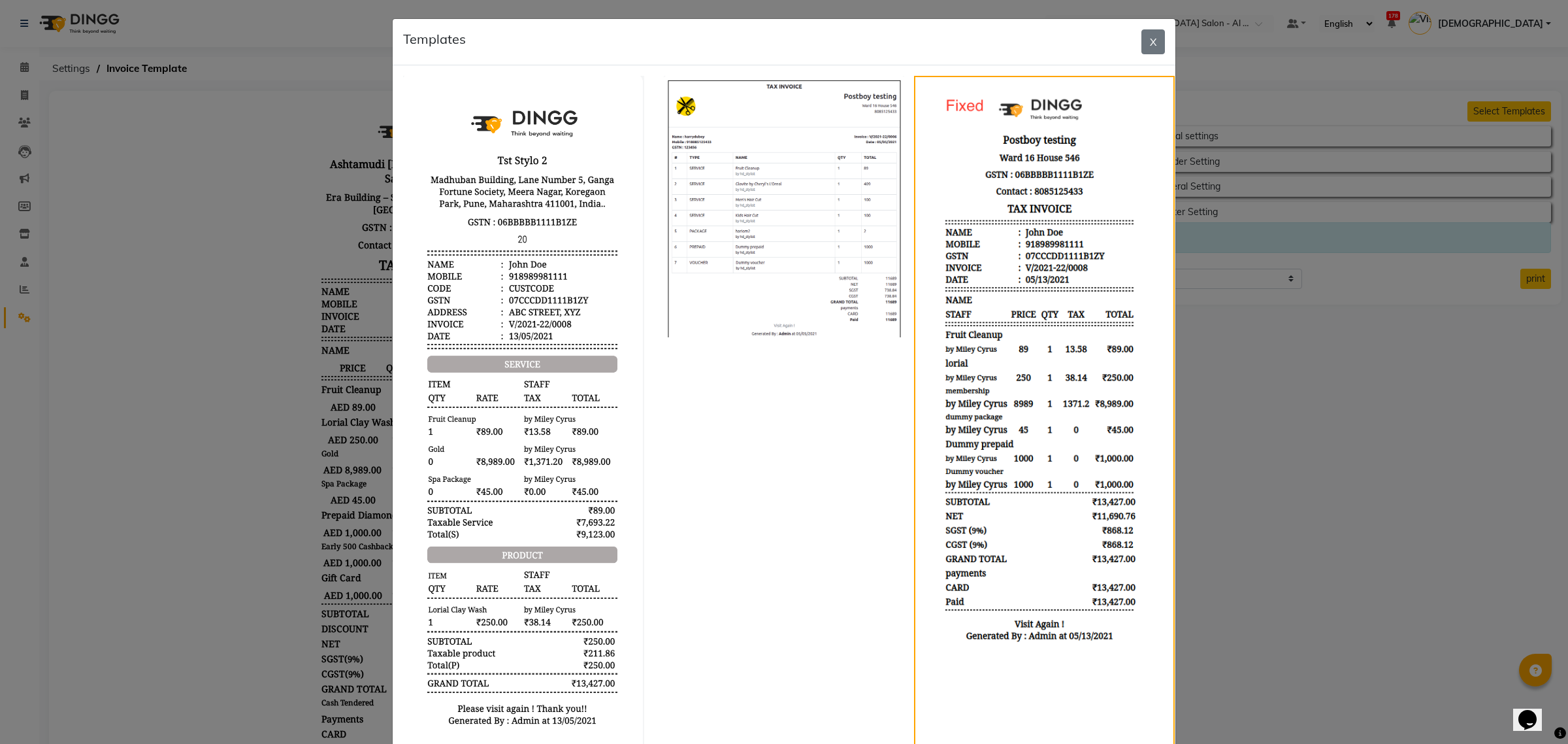
click at [1213, 342] on ngb-modal-window "Templates X" at bounding box center [784, 372] width 1568 height 744
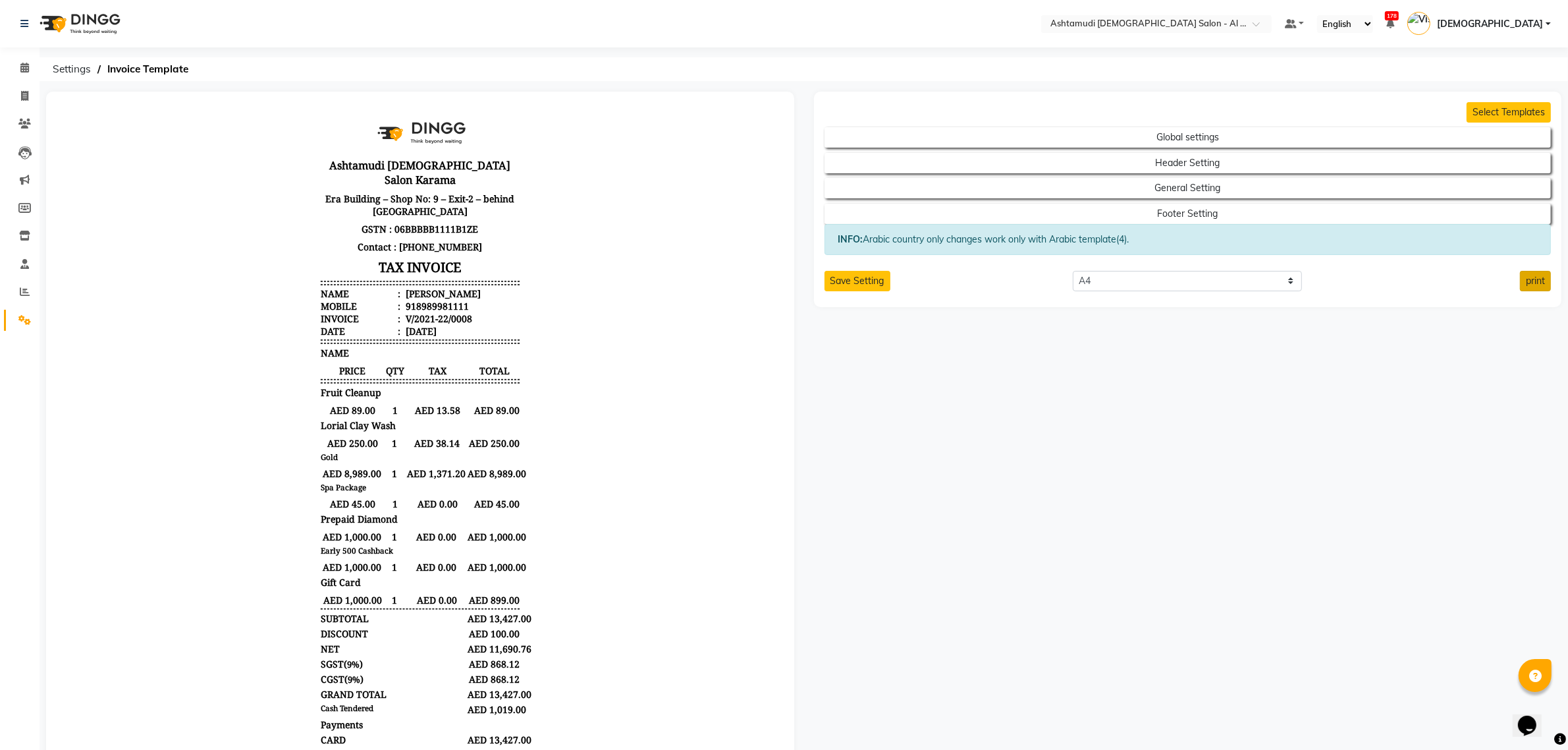
click at [1536, 285] on button "print" at bounding box center [1535, 281] width 31 height 20
click at [23, 87] on li "Invoice" at bounding box center [19, 96] width 40 height 28
click at [23, 71] on icon at bounding box center [24, 67] width 9 height 10
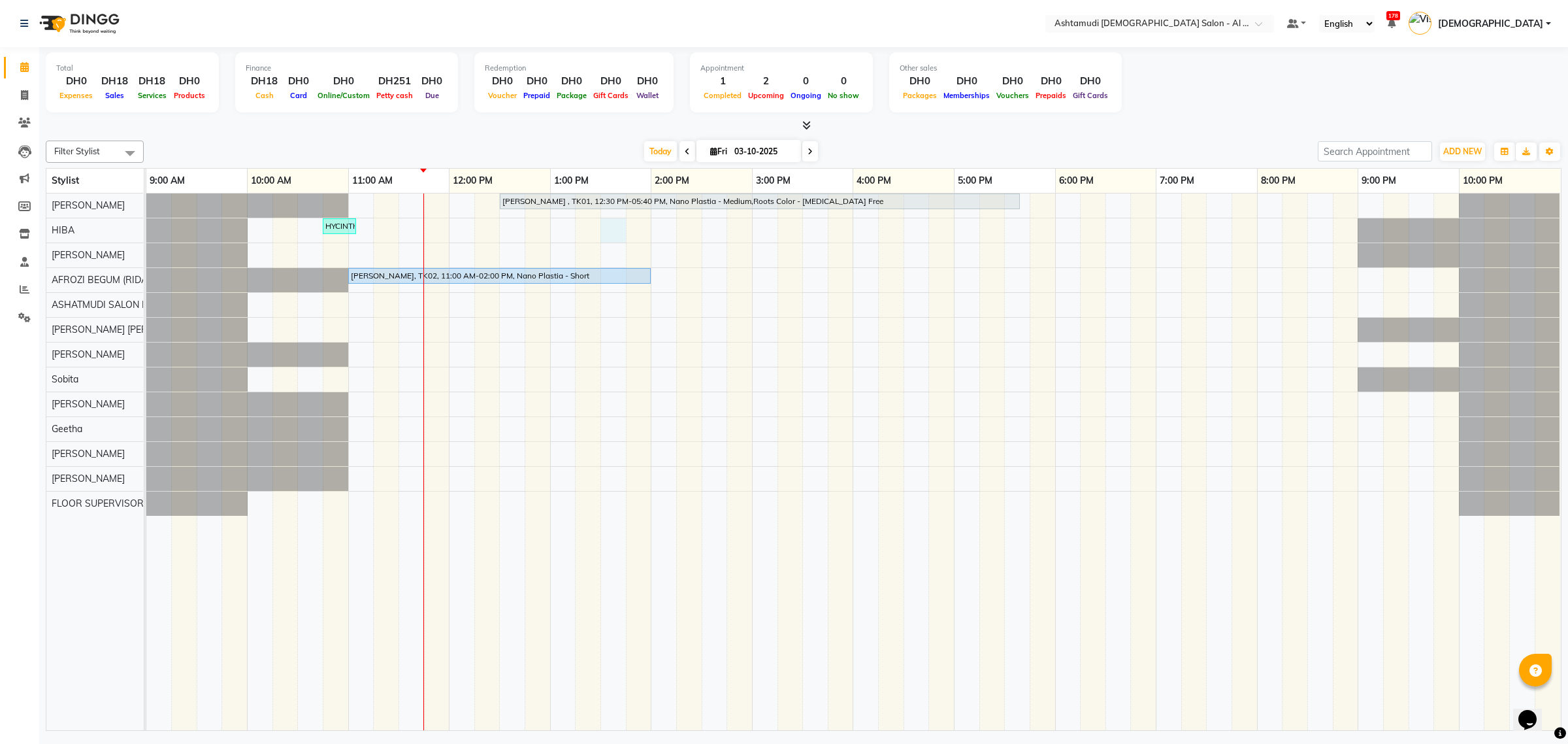
click at [615, 234] on div "Sunita Rathi , TK01, 12:30 PM-05:40 PM, Nano Plastia - Medium,Roots Color - Amm…" at bounding box center [853, 461] width 1415 height 537
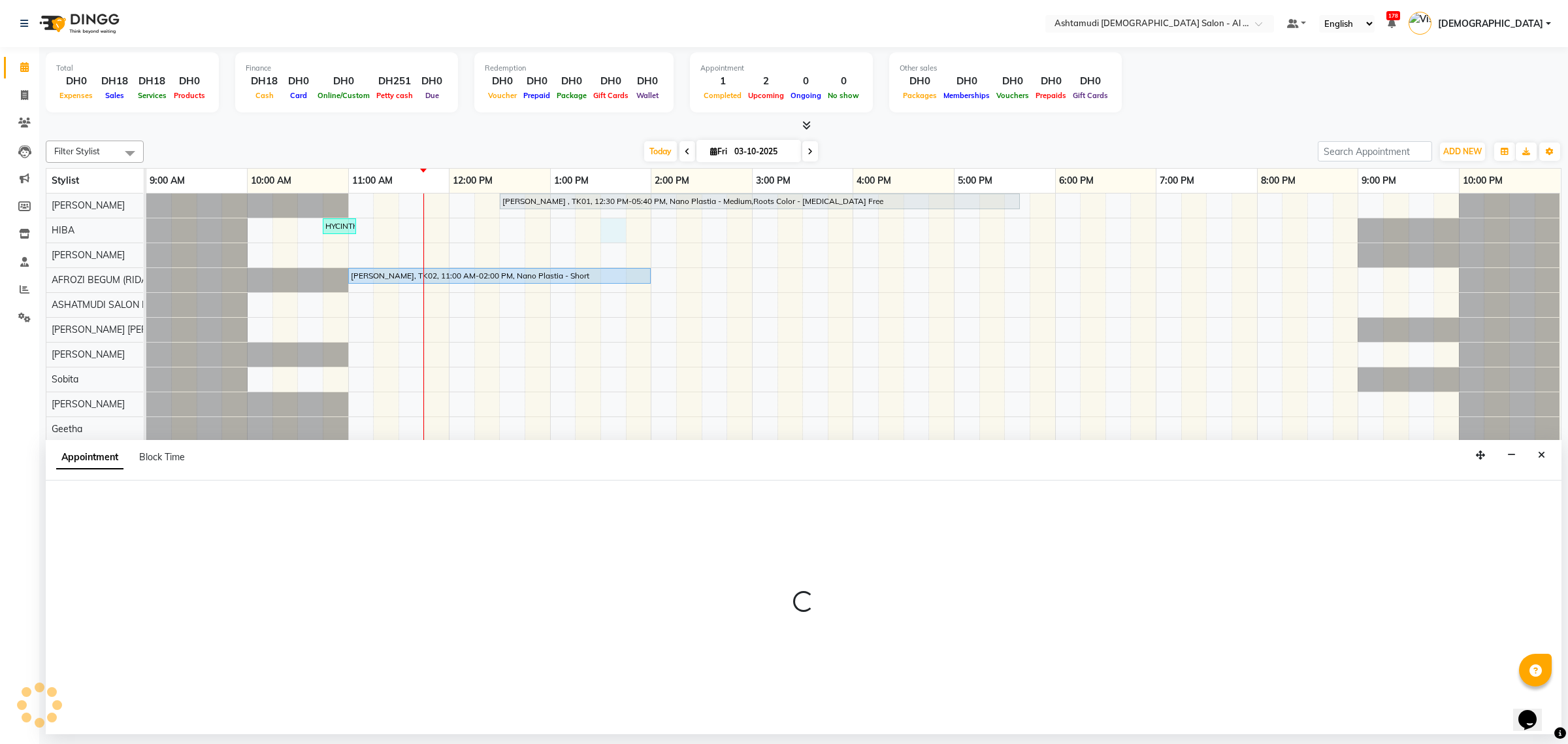
select select "51949"
select select "810"
select select "tentative"
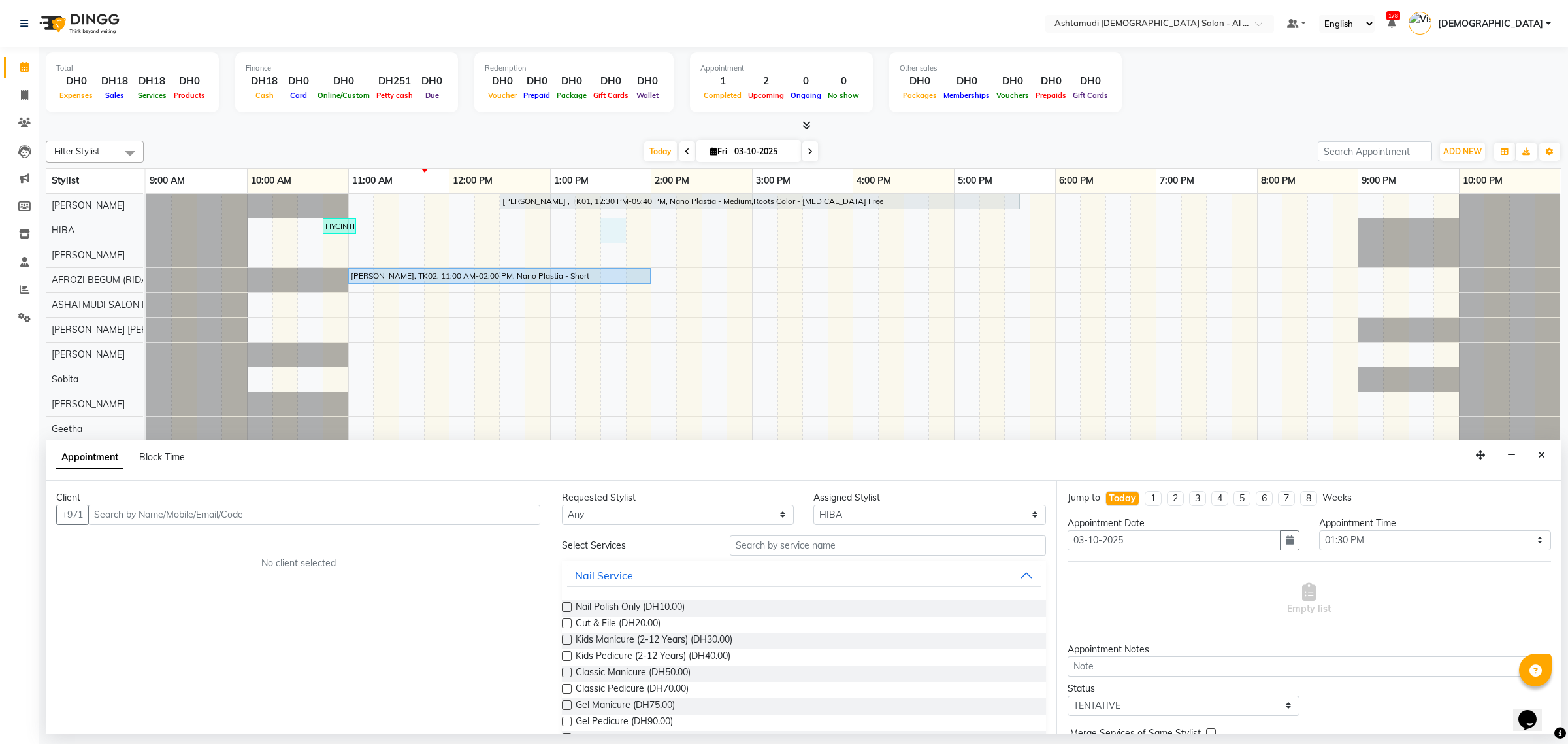
click at [1208, 126] on div at bounding box center [803, 125] width 1516 height 14
click at [1546, 456] on button "Close" at bounding box center [1542, 455] width 19 height 20
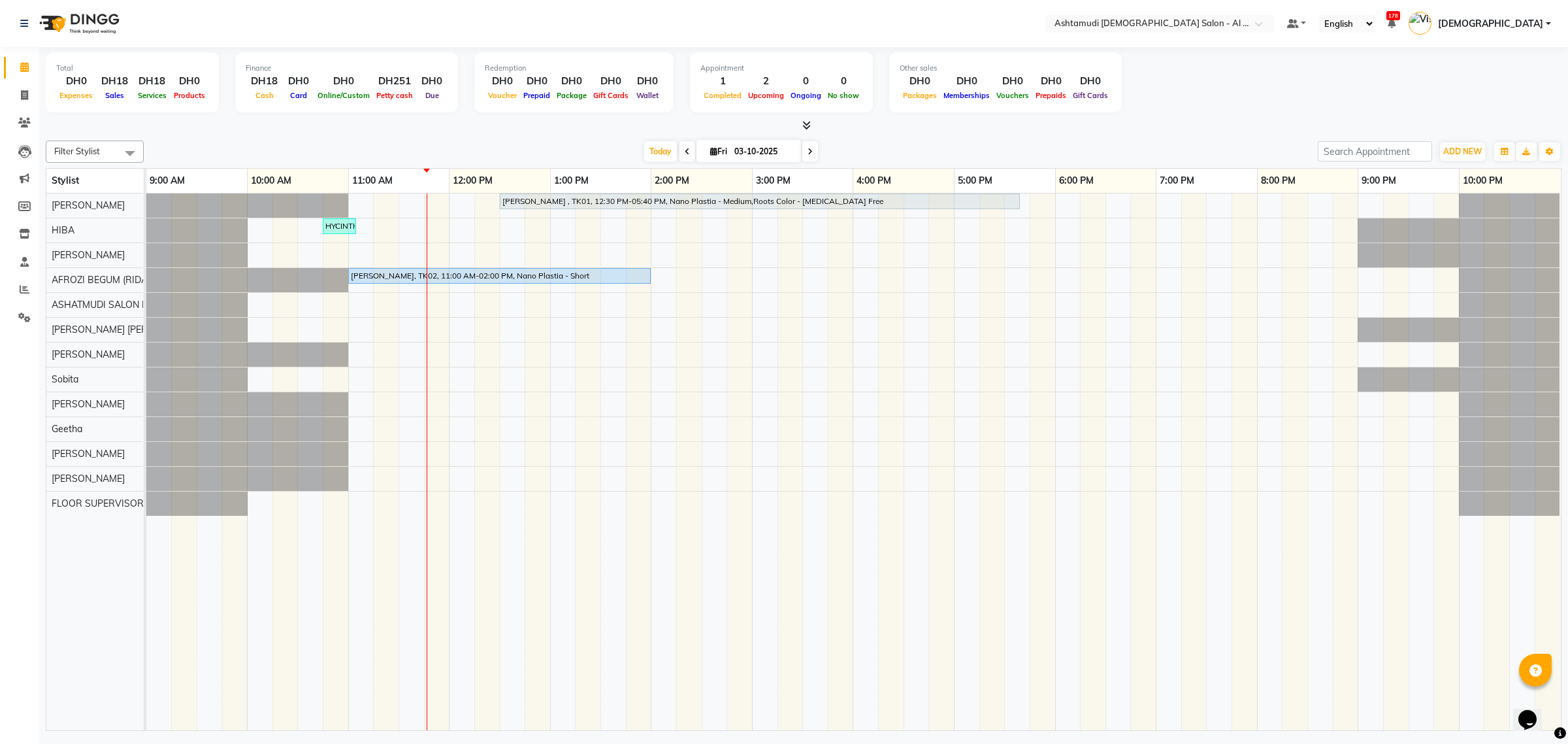
click at [1527, 26] on span "[DEMOGRAPHIC_DATA]" at bounding box center [1490, 23] width 105 height 14
click at [1467, 90] on link "Sign out" at bounding box center [1484, 93] width 120 height 20
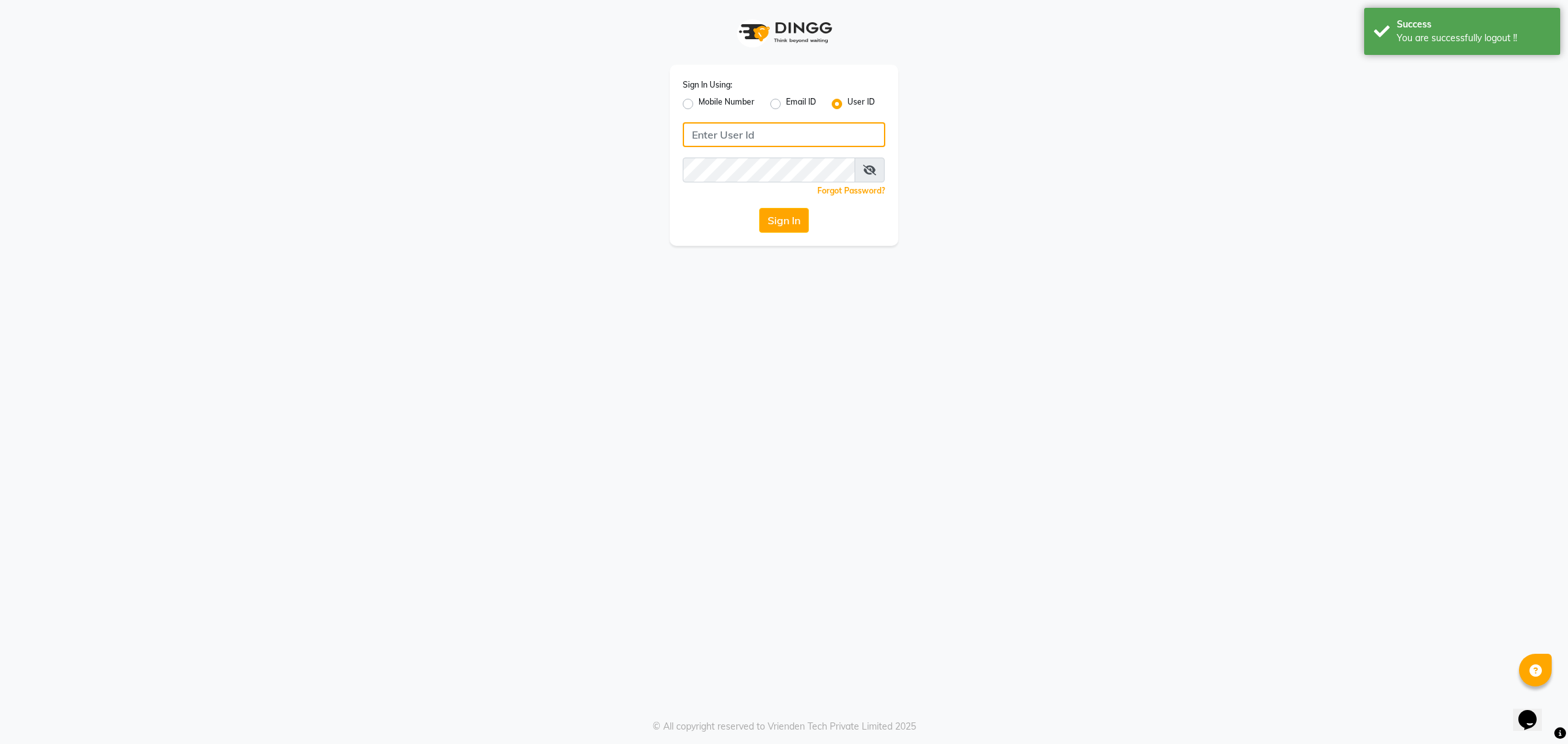
type input "e2917-10"
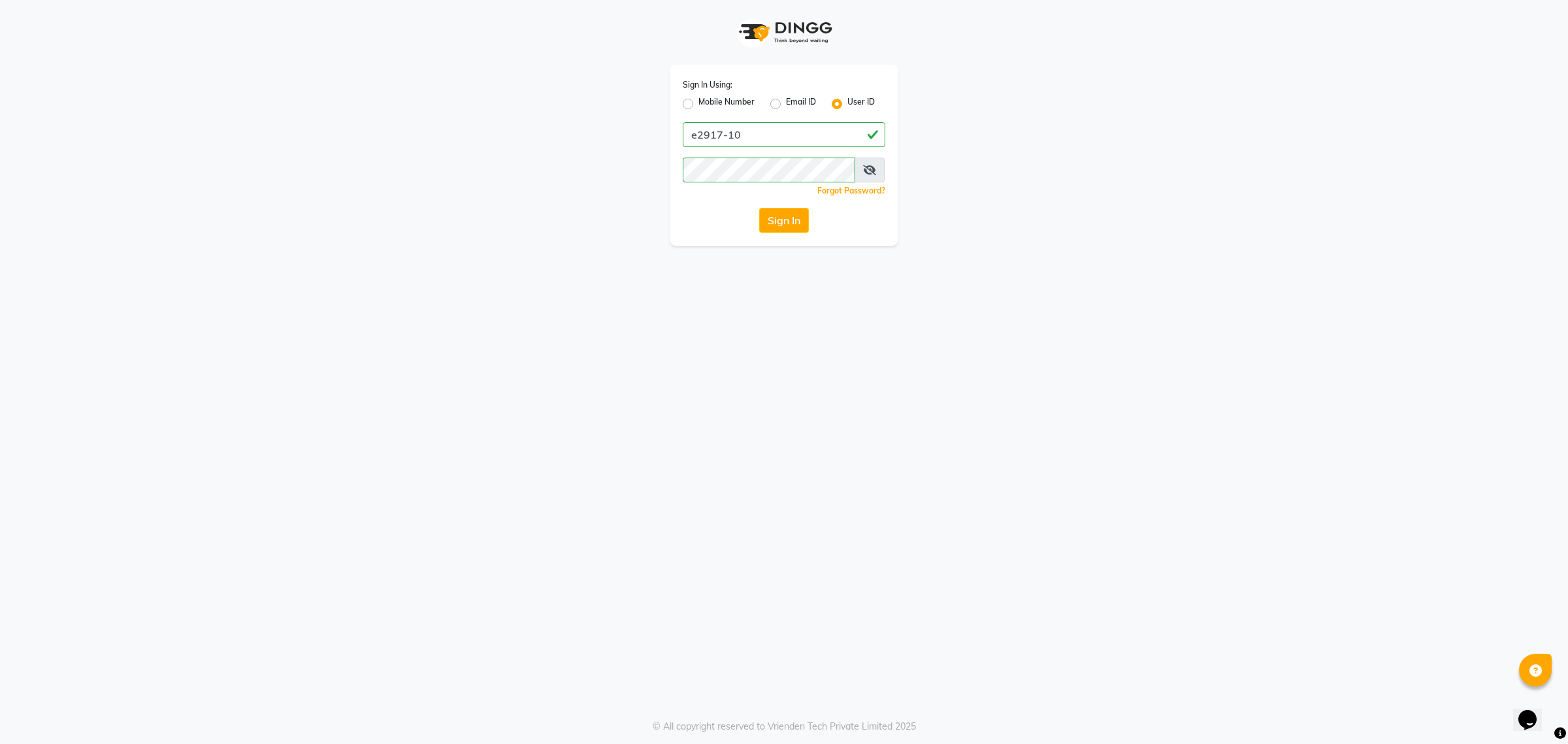
click at [775, 213] on button "Sign In" at bounding box center [784, 220] width 50 height 25
